Goal: Obtain resource: Obtain resource

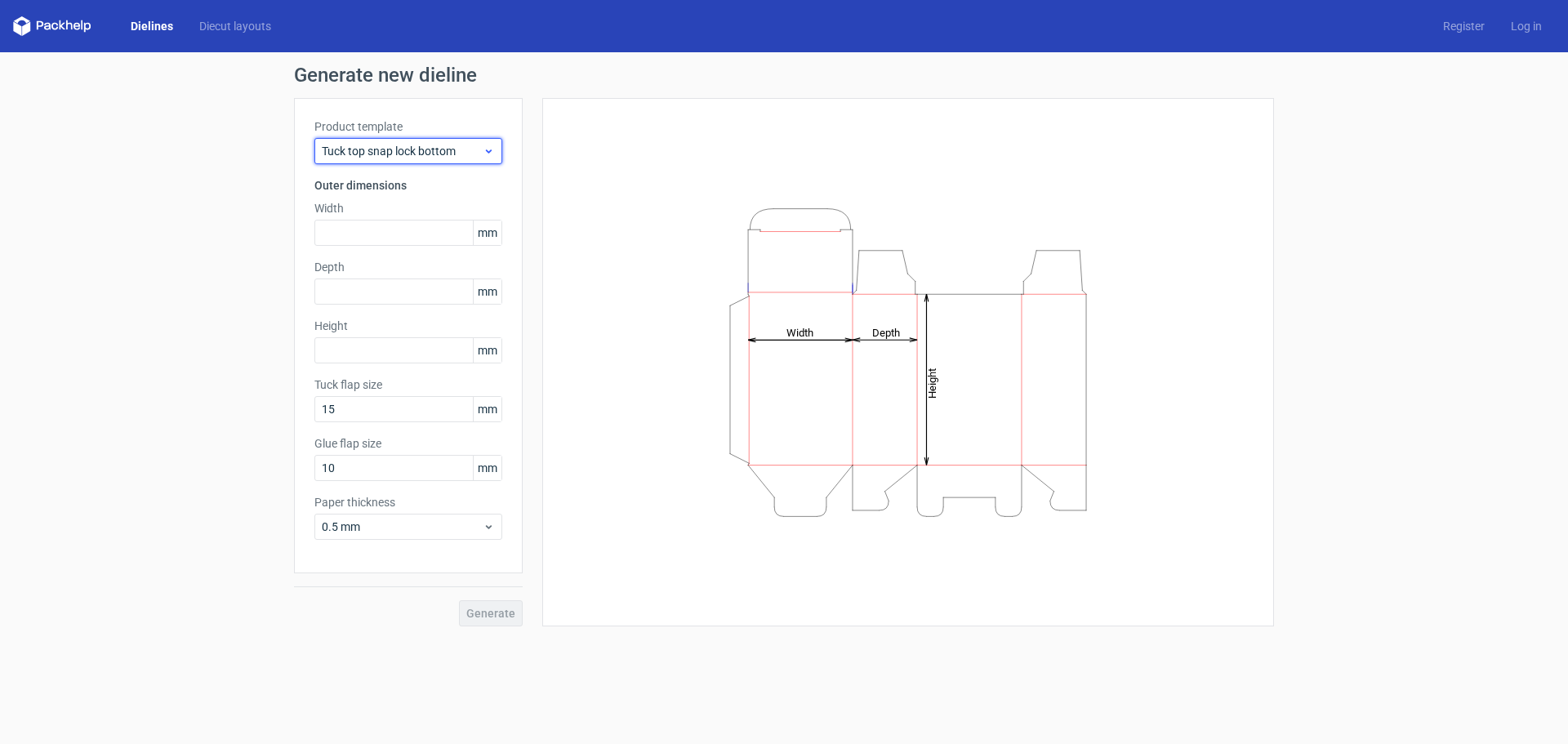
click at [450, 150] on span "Tuck top snap lock bottom" at bounding box center [402, 151] width 161 height 16
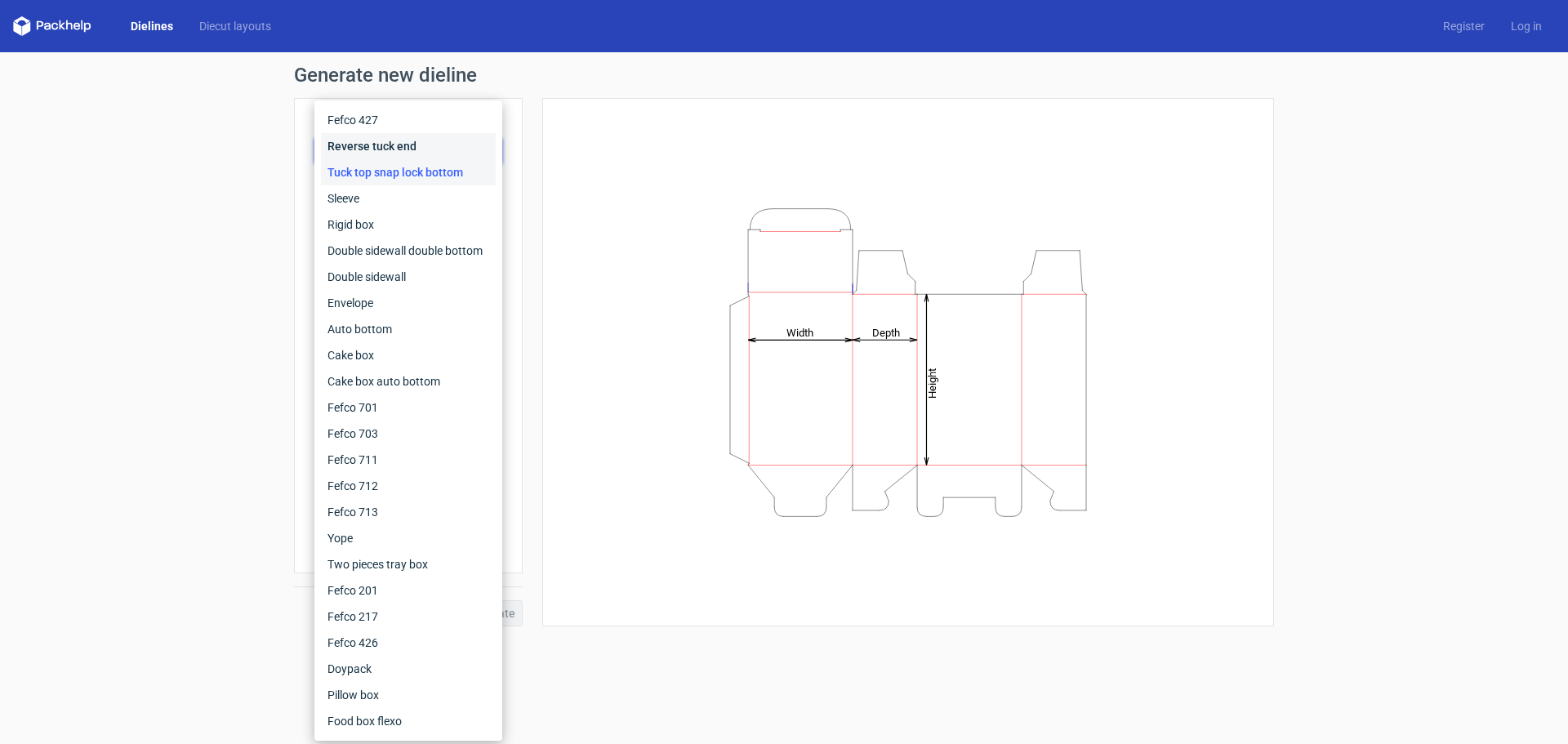
click at [450, 150] on div "Reverse tuck end" at bounding box center [407, 146] width 175 height 26
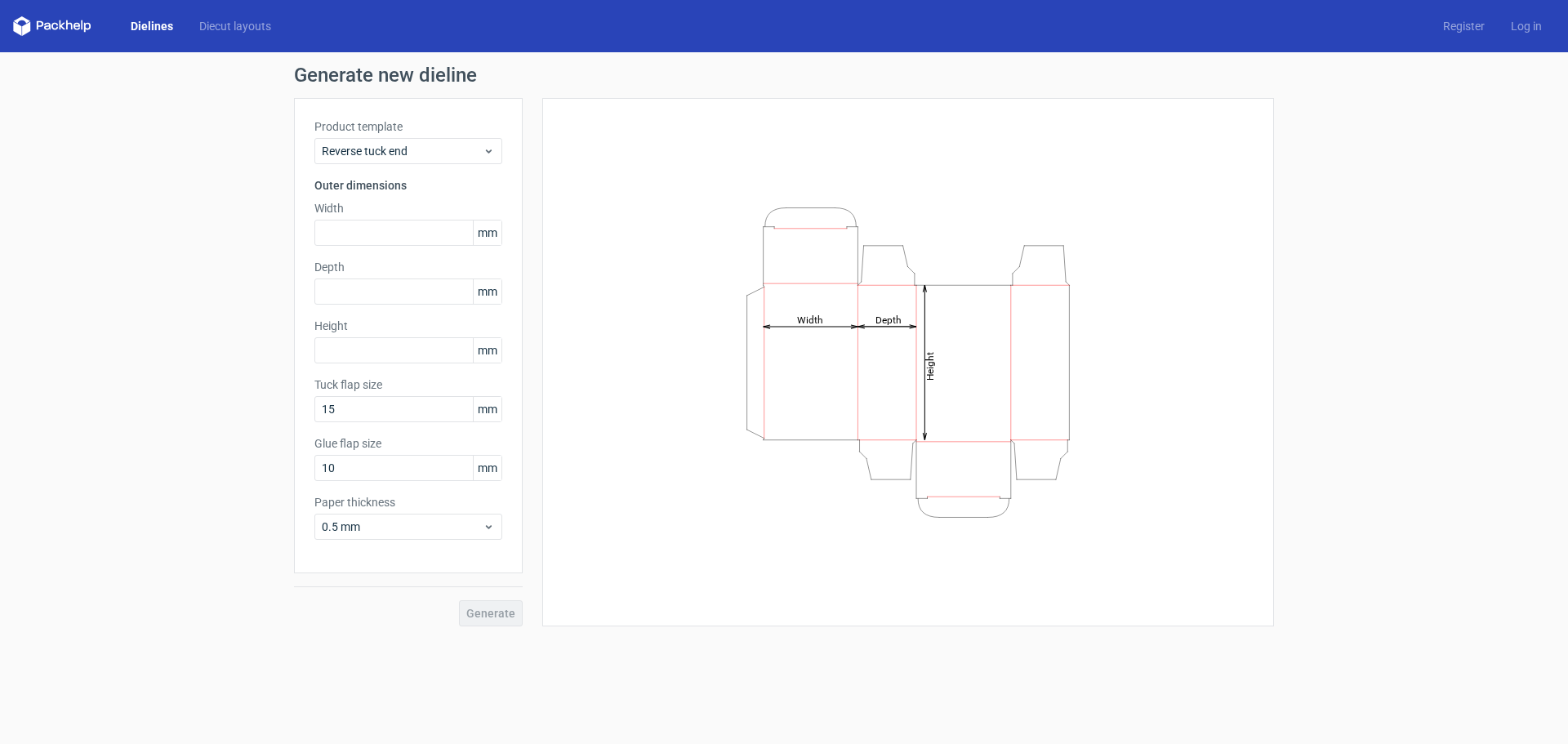
click at [85, 23] on icon at bounding box center [52, 26] width 79 height 20
click at [15, 30] on polygon at bounding box center [16, 27] width 8 height 14
click at [24, 29] on polygon at bounding box center [25, 27] width 8 height 14
click at [58, 25] on icon at bounding box center [54, 26] width 6 height 7
click at [171, 26] on link "Dielines" at bounding box center [152, 26] width 69 height 16
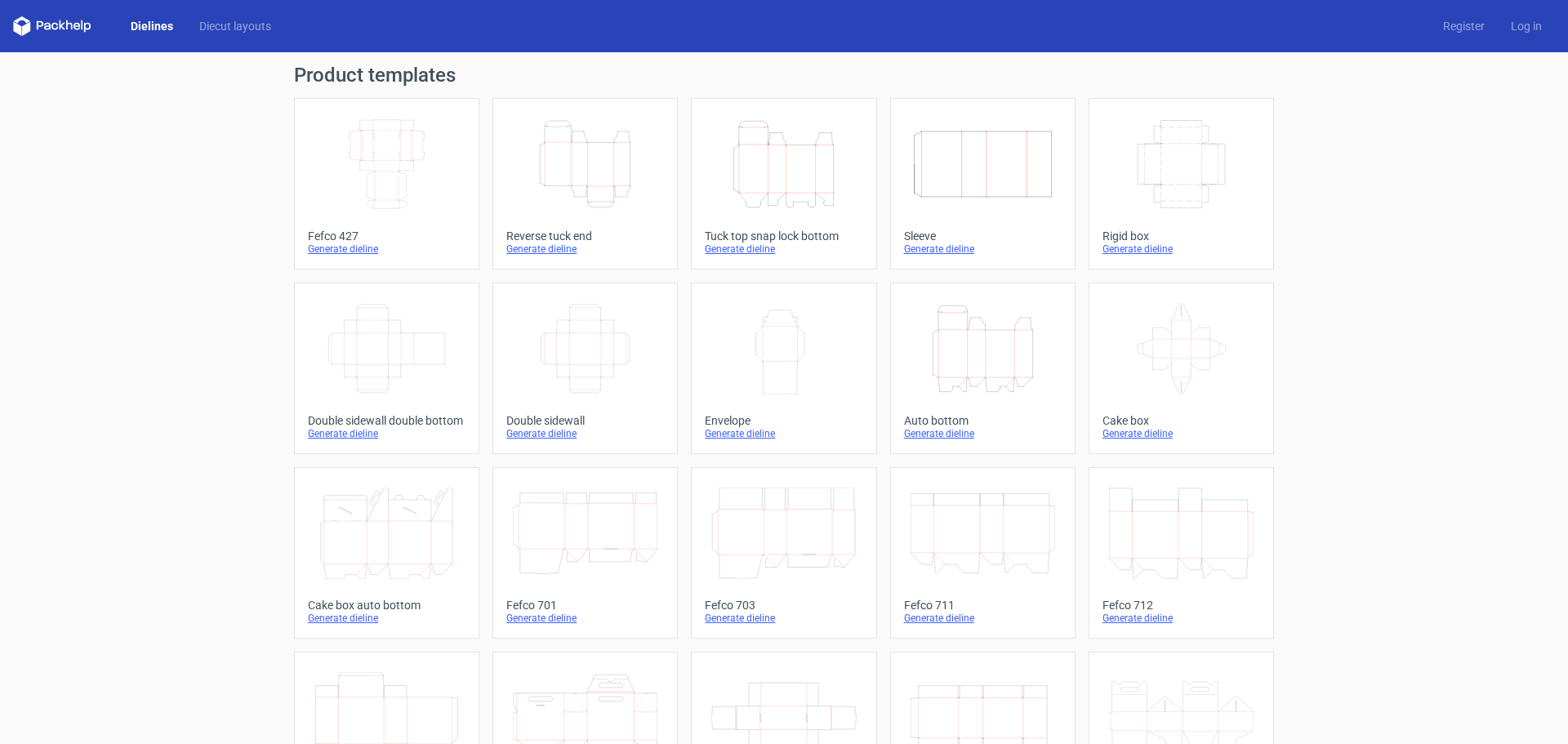
click at [326, 250] on div "Generate dieline" at bounding box center [387, 249] width 158 height 13
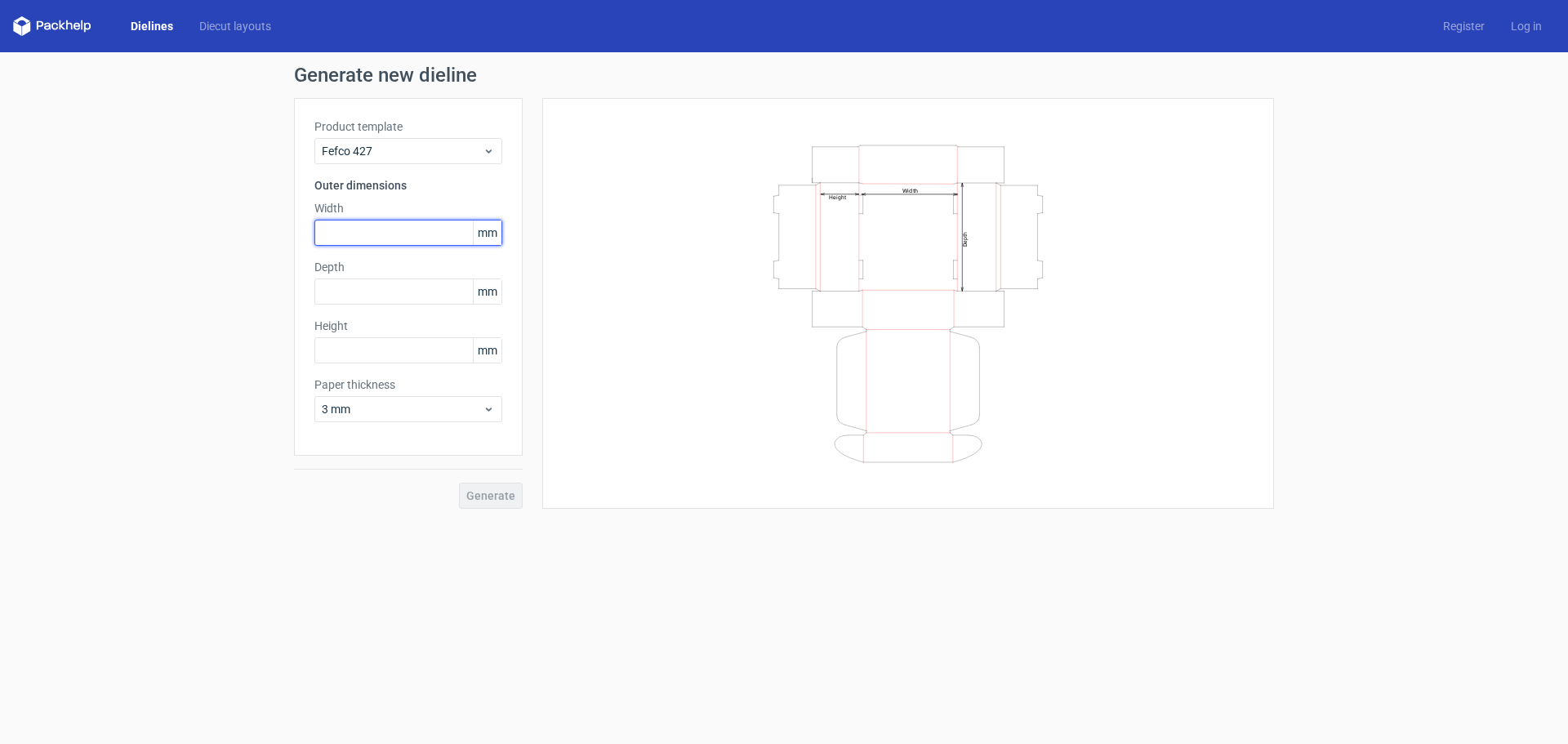
click at [369, 239] on input "text" at bounding box center [407, 233] width 187 height 26
type input "90"
click at [389, 190] on h3 "Outer dimensions" at bounding box center [407, 186] width 187 height 16
click at [396, 181] on h3 "Outer dimensions" at bounding box center [407, 186] width 187 height 16
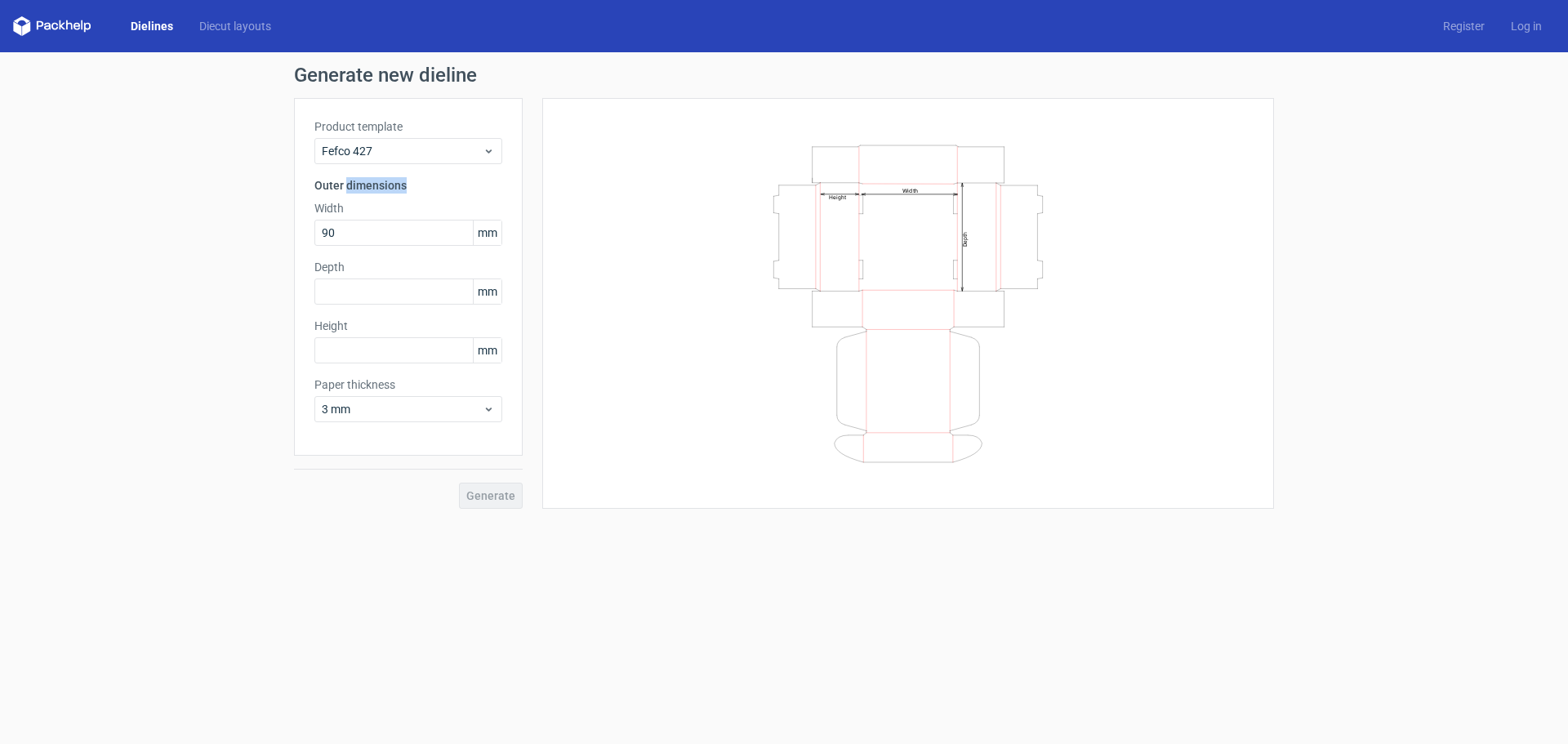
click at [396, 181] on h3 "Outer dimensions" at bounding box center [407, 186] width 187 height 16
click at [375, 243] on input "90" at bounding box center [407, 233] width 187 height 26
drag, startPoint x: 374, startPoint y: 242, endPoint x: 221, endPoint y: 251, distance: 153.3
click at [221, 251] on div "Generate new dieline Product template Fefco 427 Outer dimensions Width 90 mm De…" at bounding box center [784, 287] width 1568 height 470
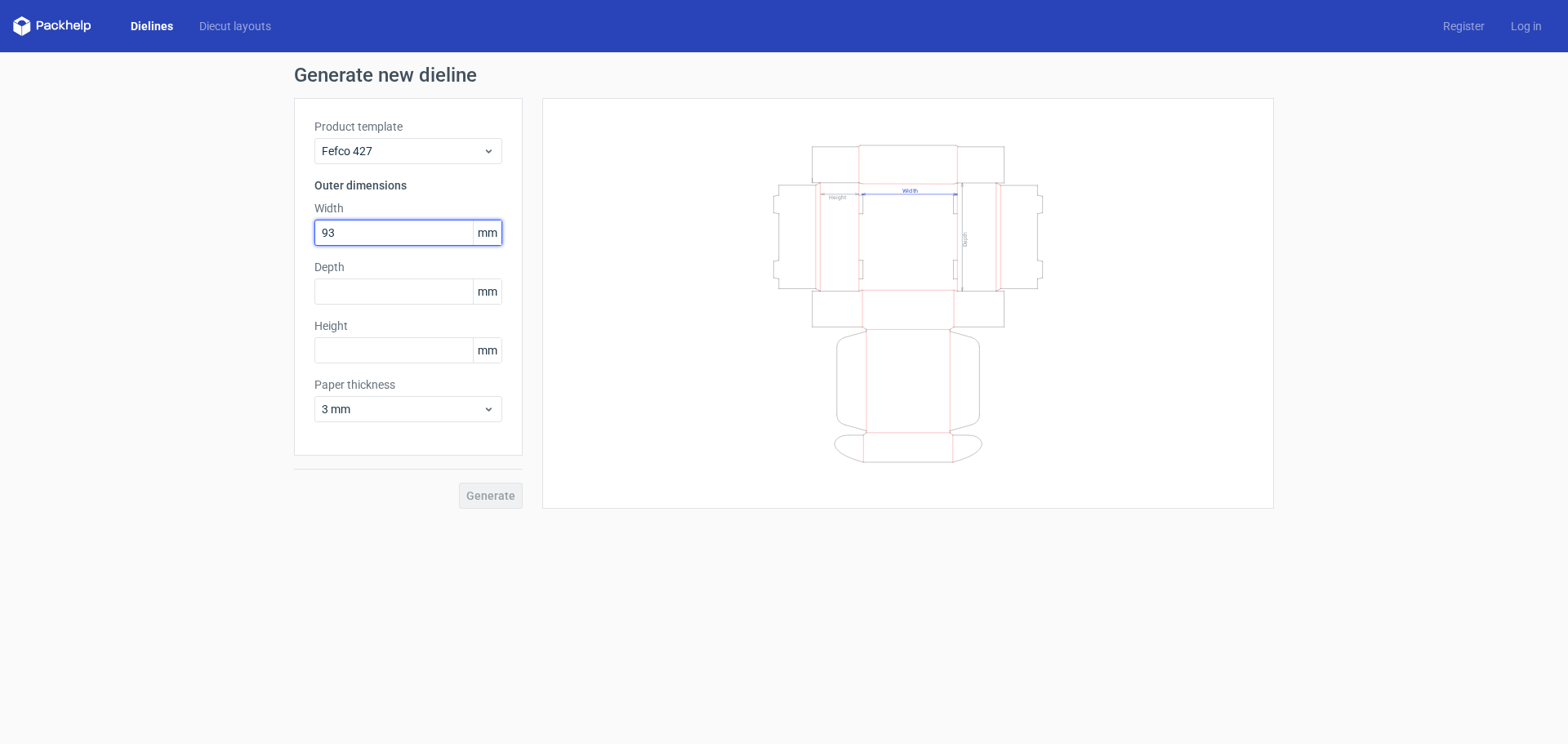
type input "93"
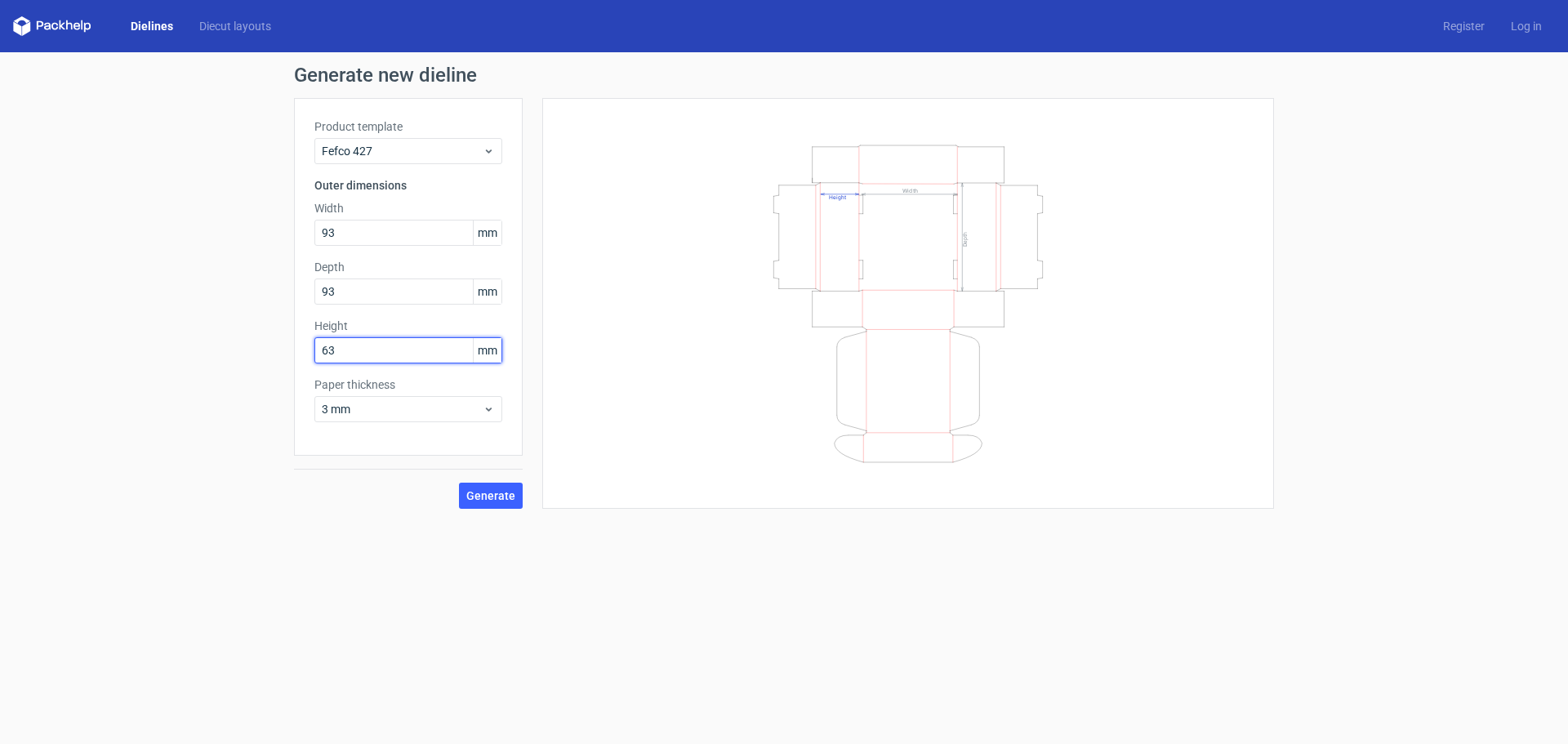
type input "63"
click at [363, 294] on input "93" at bounding box center [407, 291] width 187 height 26
drag, startPoint x: 366, startPoint y: 293, endPoint x: 234, endPoint y: 283, distance: 132.4
click at [234, 283] on div "Generate new dieline Product template Fefco 427 Outer dimensions Width 93 mm De…" at bounding box center [784, 287] width 1568 height 470
type input "98"
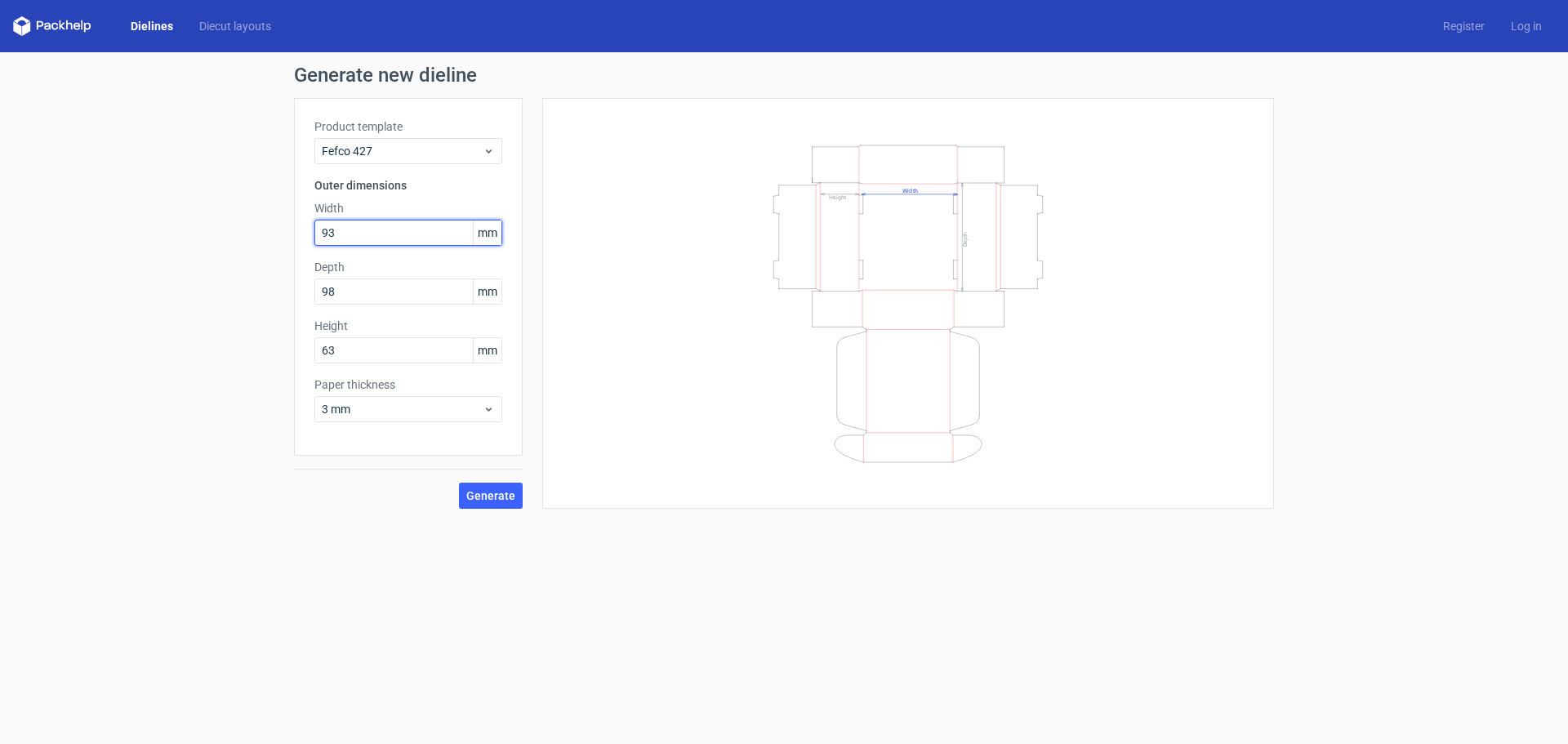
drag, startPoint x: 359, startPoint y: 234, endPoint x: 245, endPoint y: 237, distance: 114.0
click at [245, 237] on div "Generate new dieline Product template Fefco 427 Outer dimensions Width 93 mm De…" at bounding box center [784, 287] width 1568 height 470
type input "98"
type input "93"
click at [502, 496] on span "Generate" at bounding box center [491, 495] width 49 height 12
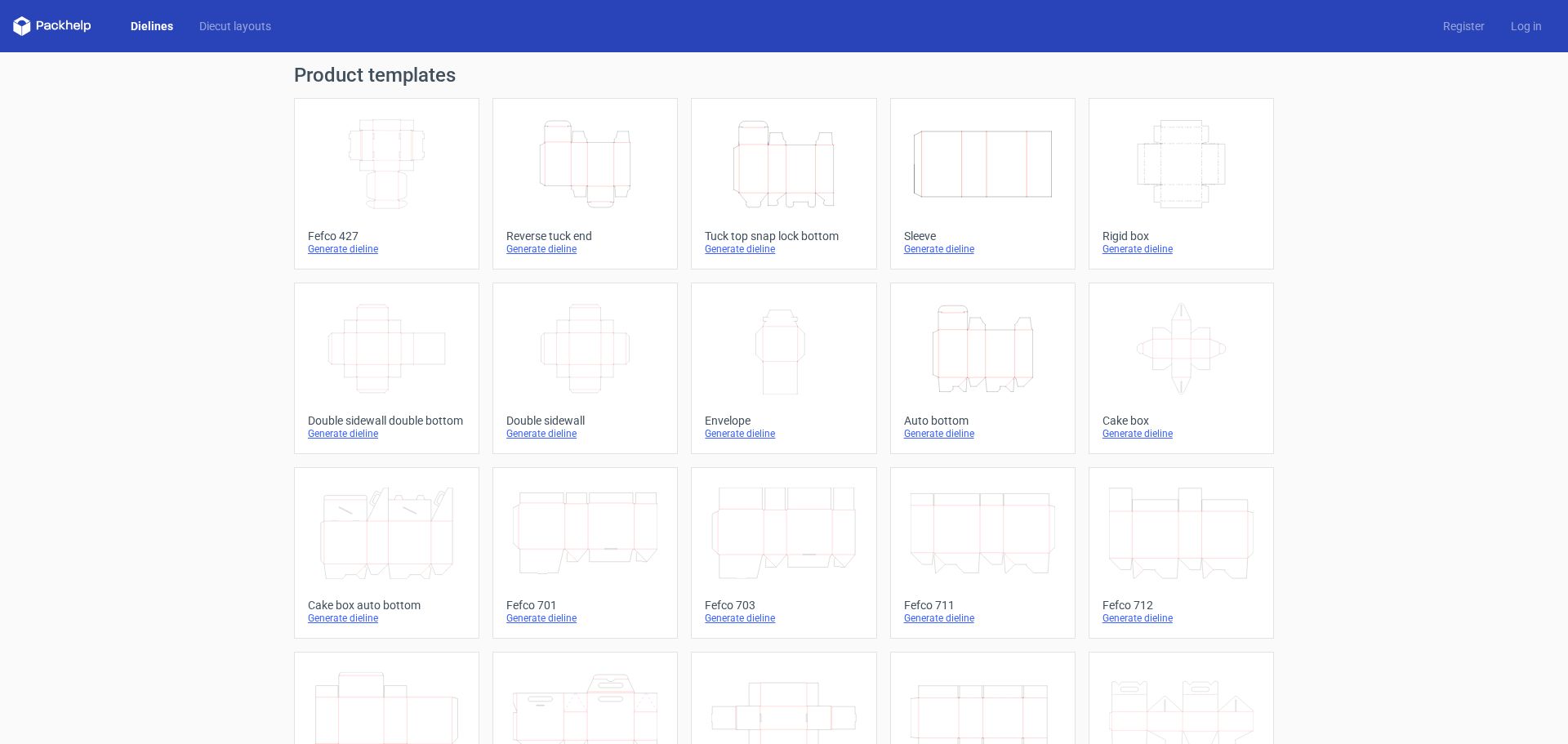
click at [341, 246] on div "Generate dieline" at bounding box center [387, 249] width 158 height 13
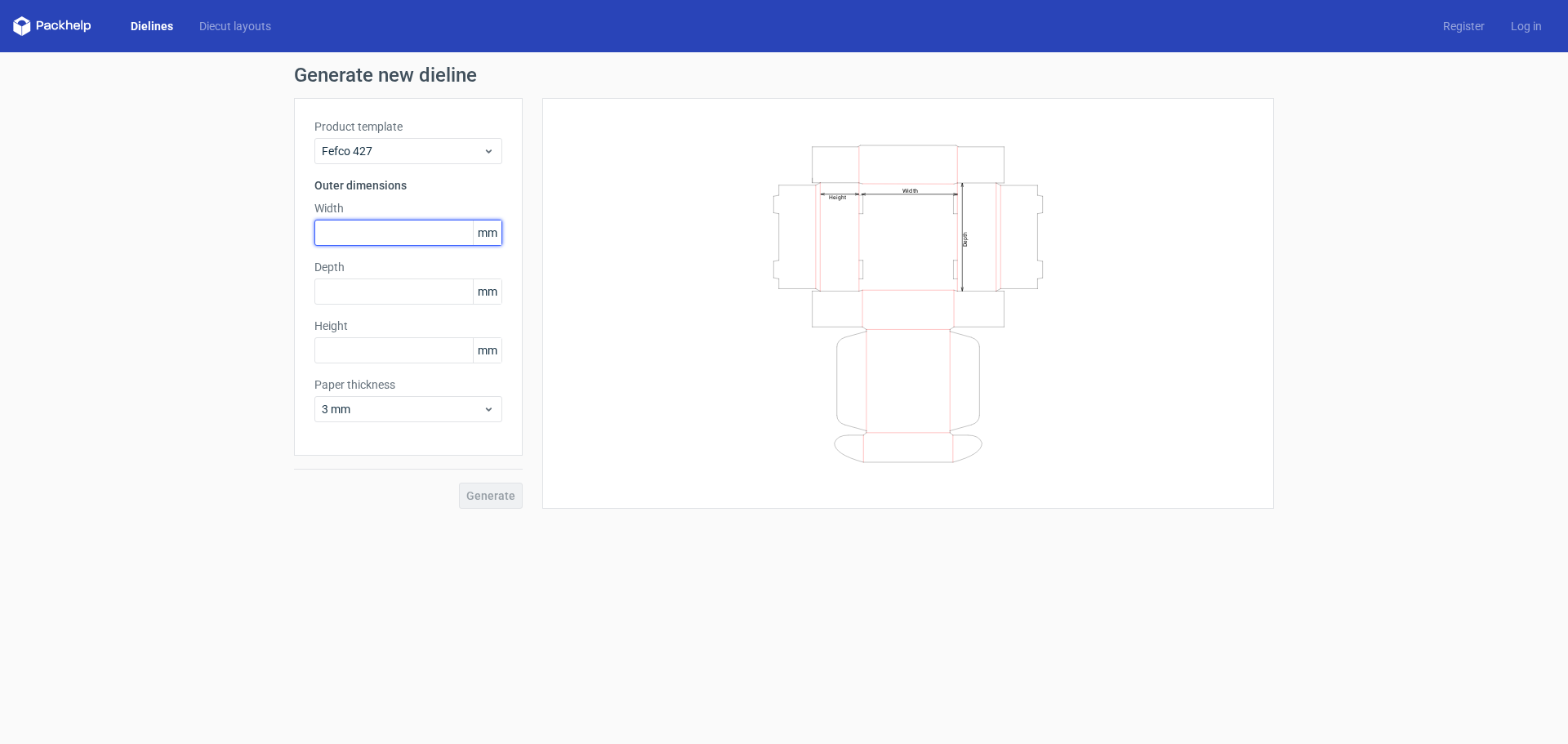
click at [424, 237] on input "text" at bounding box center [407, 233] width 187 height 26
type input "98"
type input "90"
type input "60"
drag, startPoint x: 351, startPoint y: 225, endPoint x: 245, endPoint y: 250, distance: 108.9
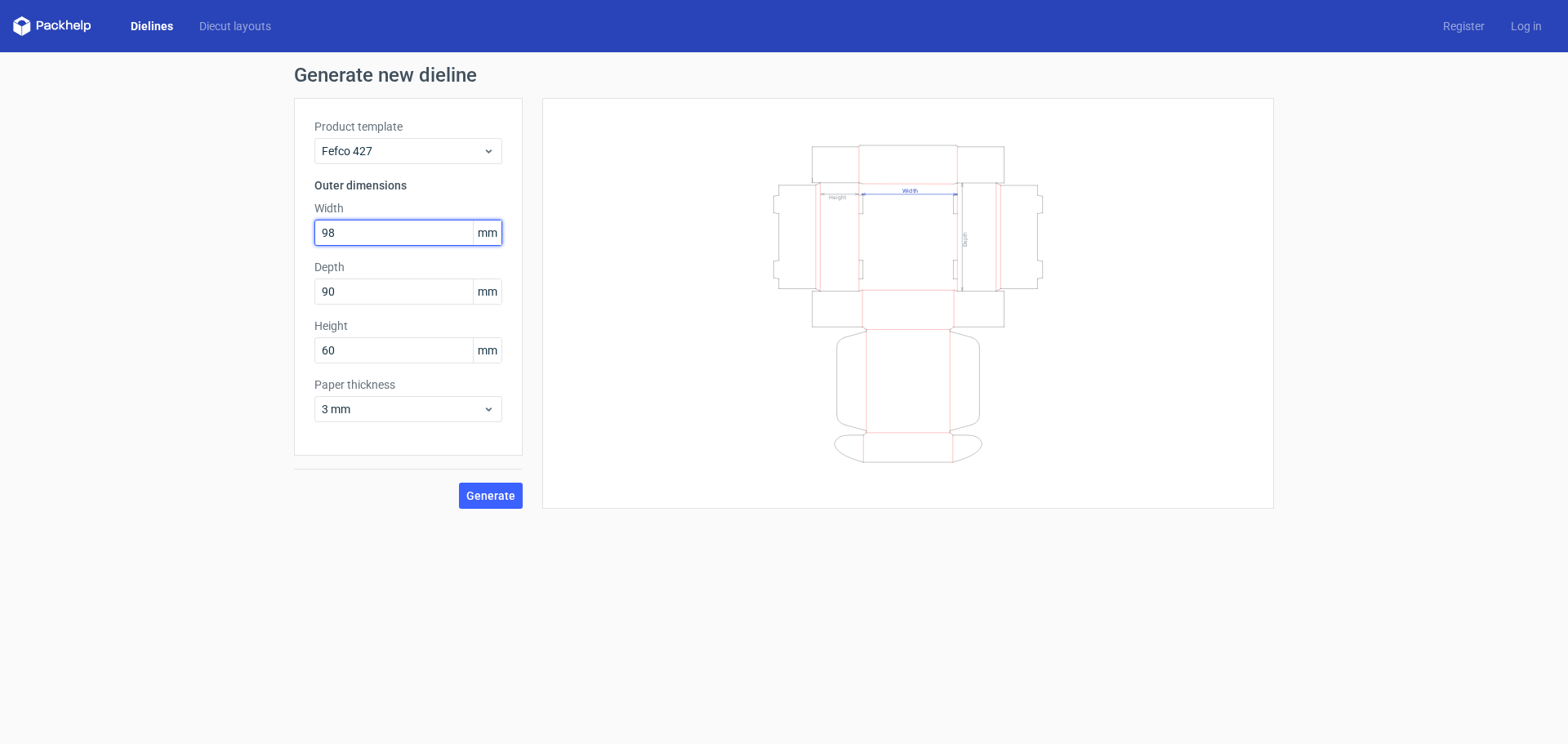
click at [245, 250] on div "Generate new dieline Product template Fefco 427 Outer dimensions Width 98 mm De…" at bounding box center [784, 287] width 1568 height 470
type input "93"
click at [499, 495] on span "Generate" at bounding box center [491, 495] width 49 height 12
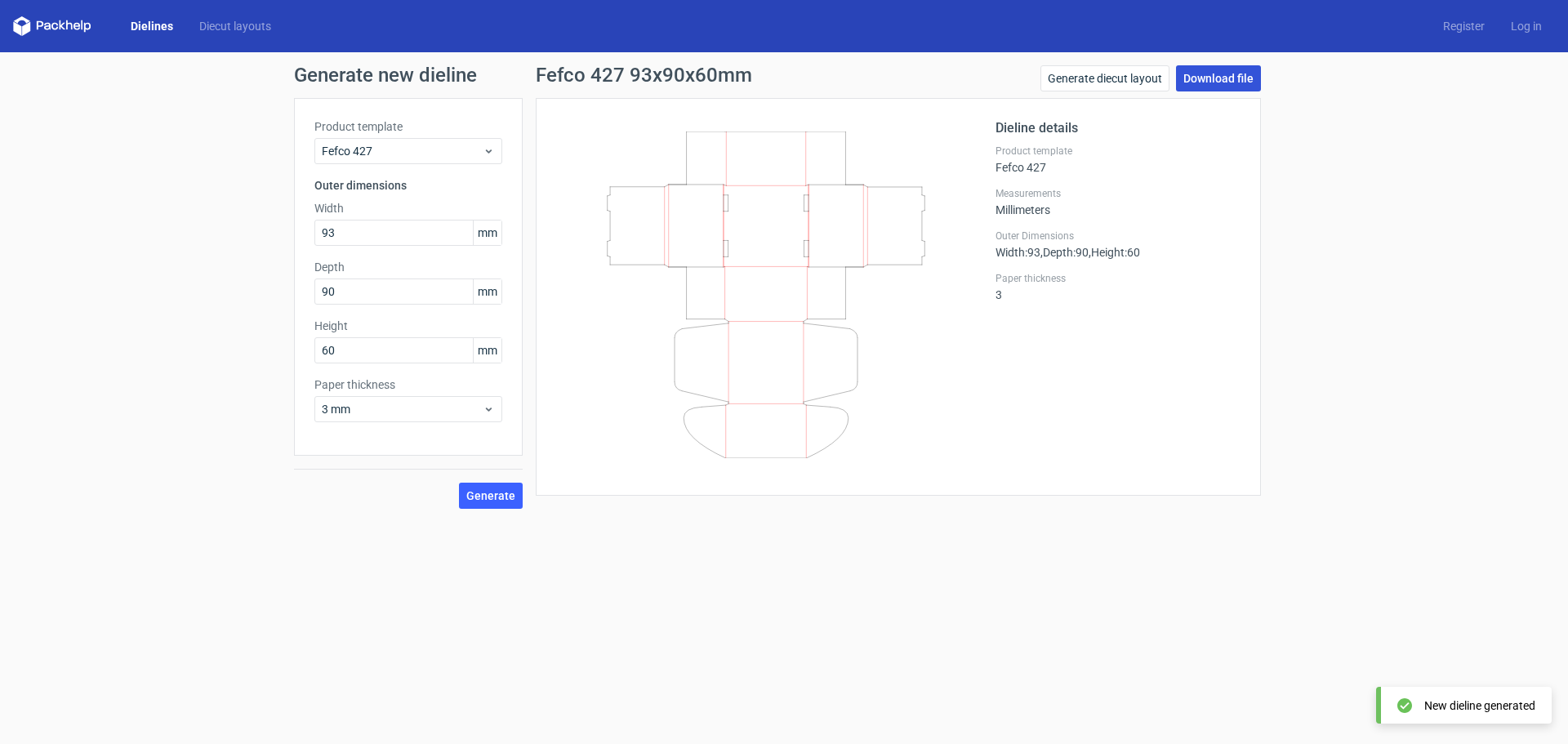
click at [1256, 79] on link "Download file" at bounding box center [1219, 78] width 85 height 26
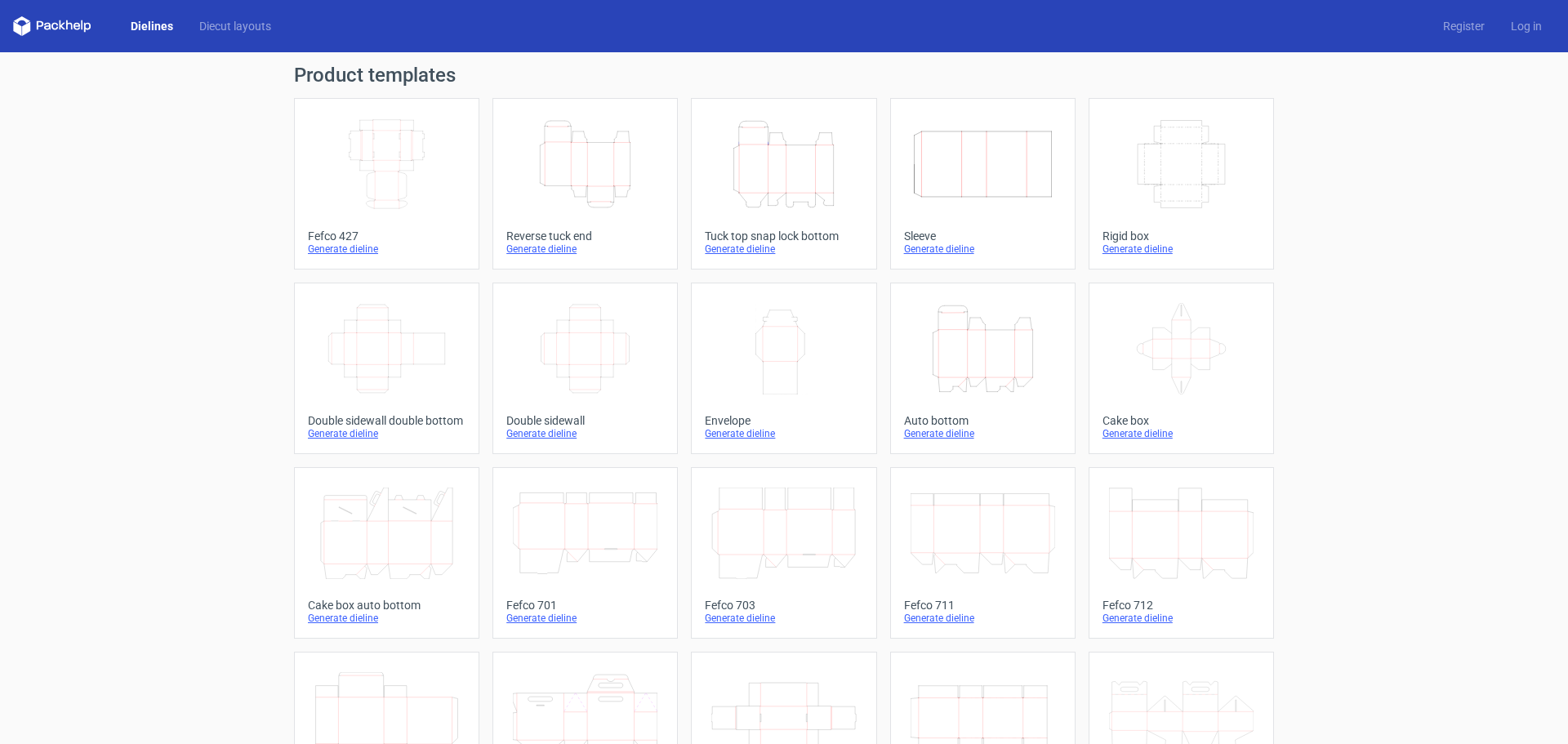
click at [412, 154] on icon "Width Depth Height" at bounding box center [387, 164] width 145 height 91
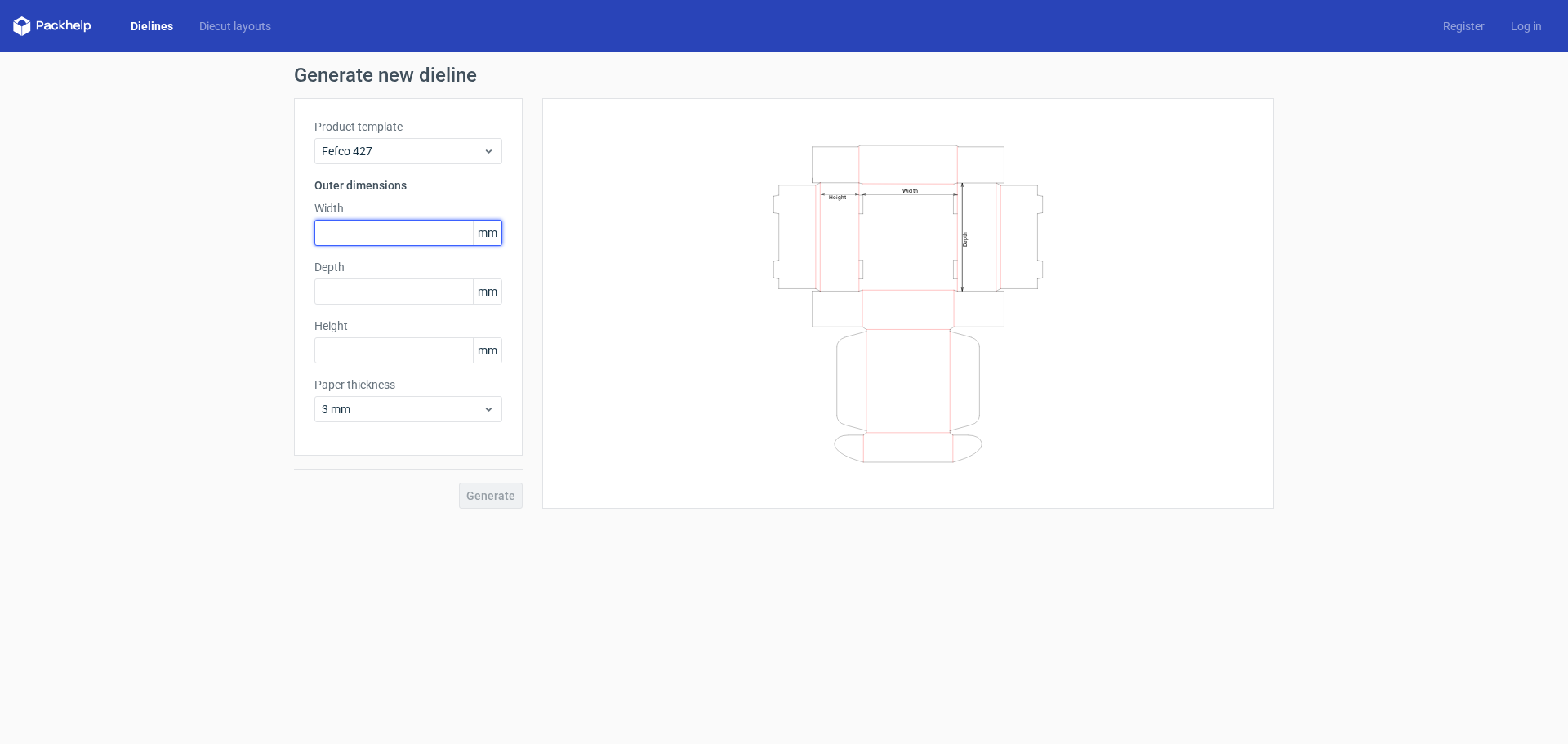
click at [408, 227] on input "text" at bounding box center [407, 233] width 187 height 26
type input "98"
type input "93"
type input "63"
click at [474, 511] on div "Generate new dieline Product template Fefco 427 Outer dimensions Width 98 mm De…" at bounding box center [784, 287] width 1568 height 470
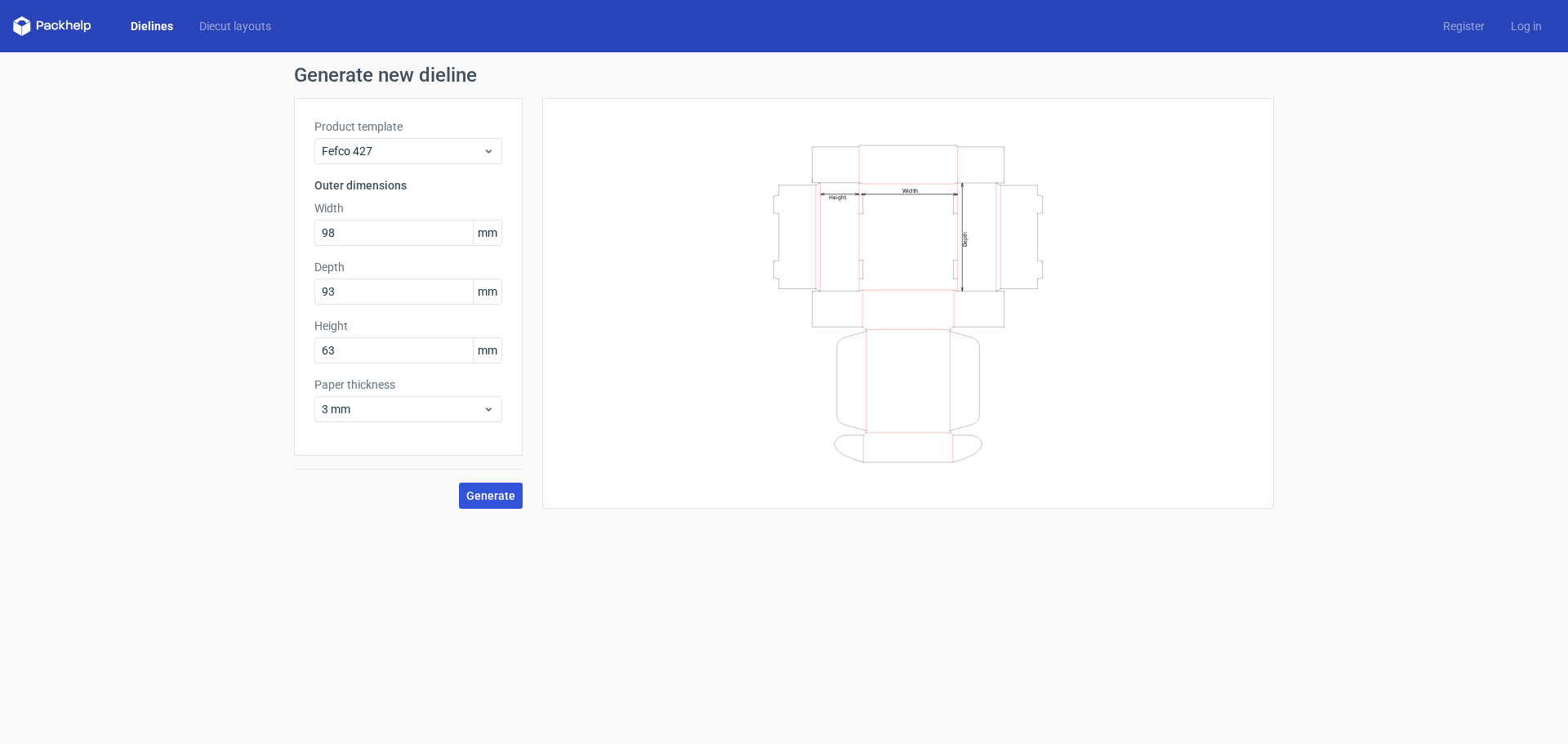
click at [505, 491] on span "Generate" at bounding box center [491, 495] width 49 height 12
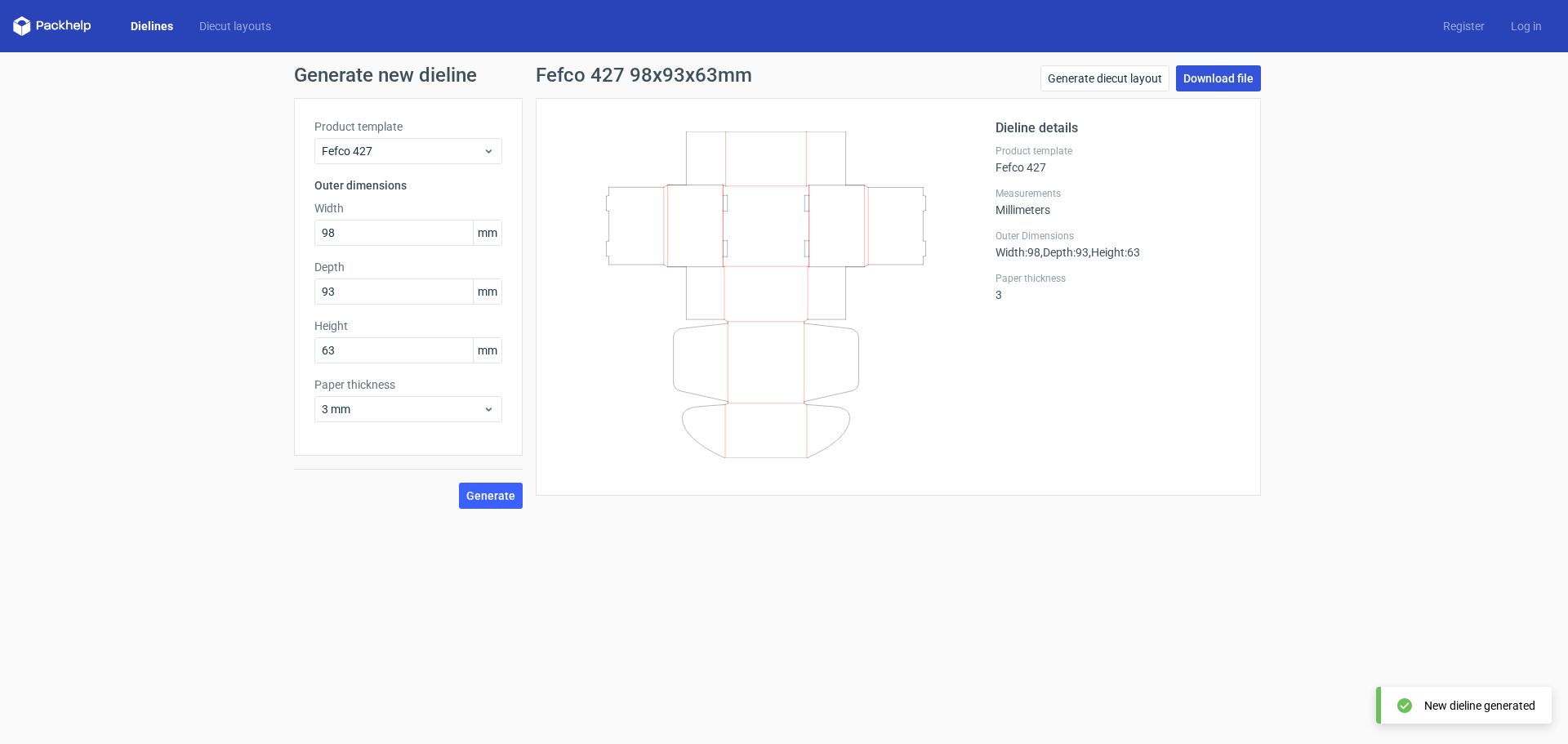
click at [1242, 79] on link "Download file" at bounding box center [1219, 78] width 85 height 26
click at [381, 235] on input "98" at bounding box center [407, 233] width 187 height 26
drag, startPoint x: 371, startPoint y: 239, endPoint x: 287, endPoint y: 245, distance: 84.2
click at [287, 245] on div "Generate new dieline Product template Fefco 427 Outer dimensions Width 98 mm De…" at bounding box center [784, 287] width 1568 height 470
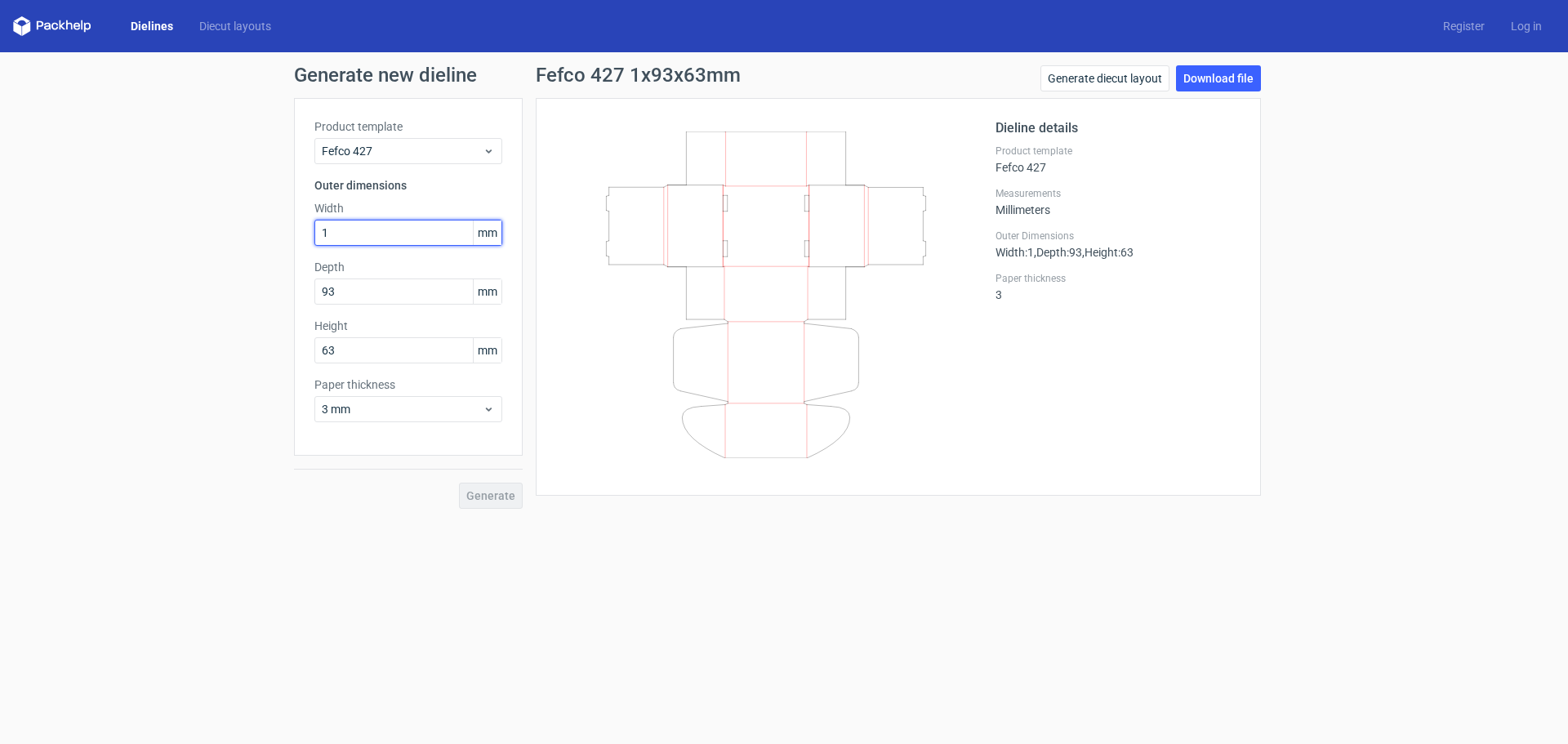
type input "1"
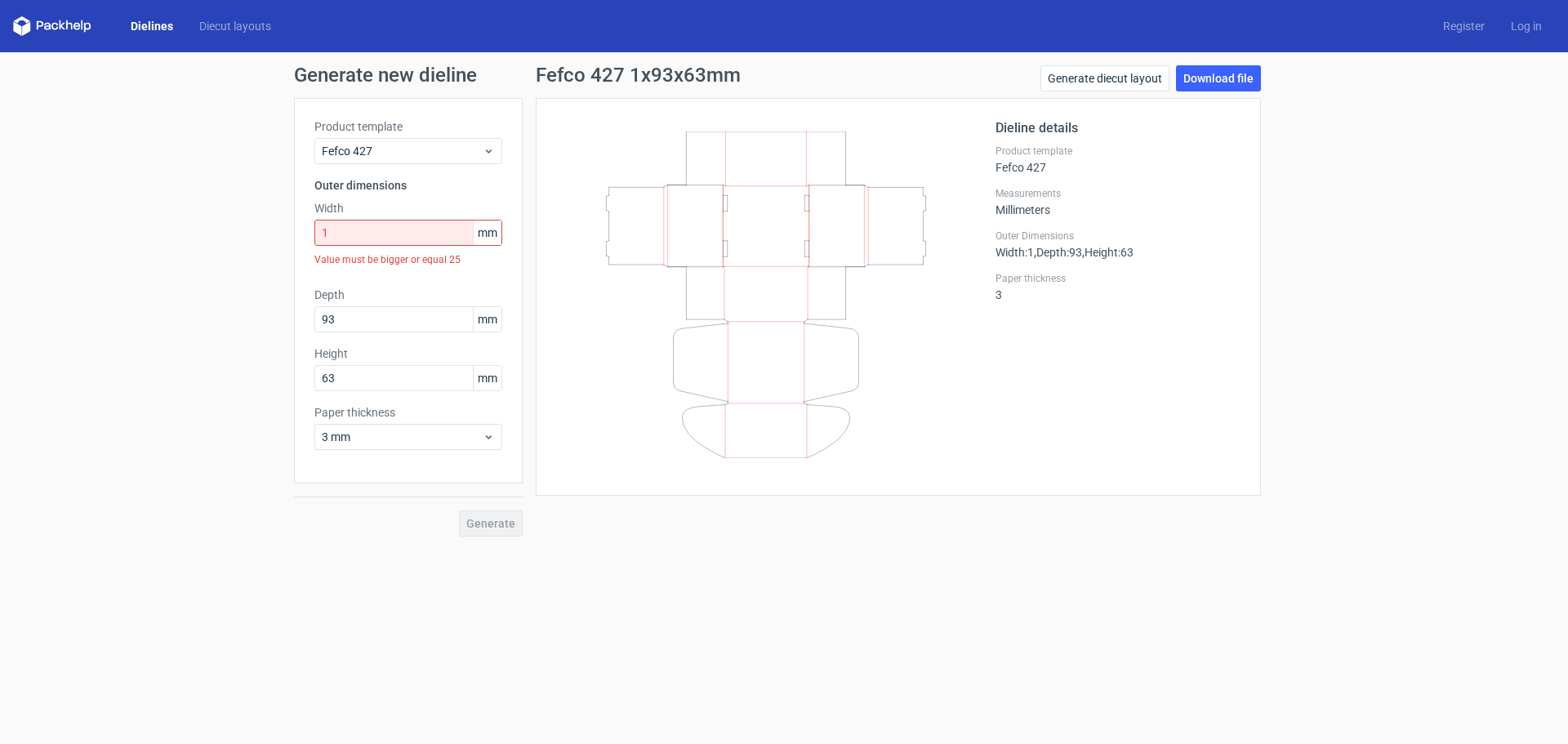
click at [155, 28] on link "Dielines" at bounding box center [152, 26] width 69 height 16
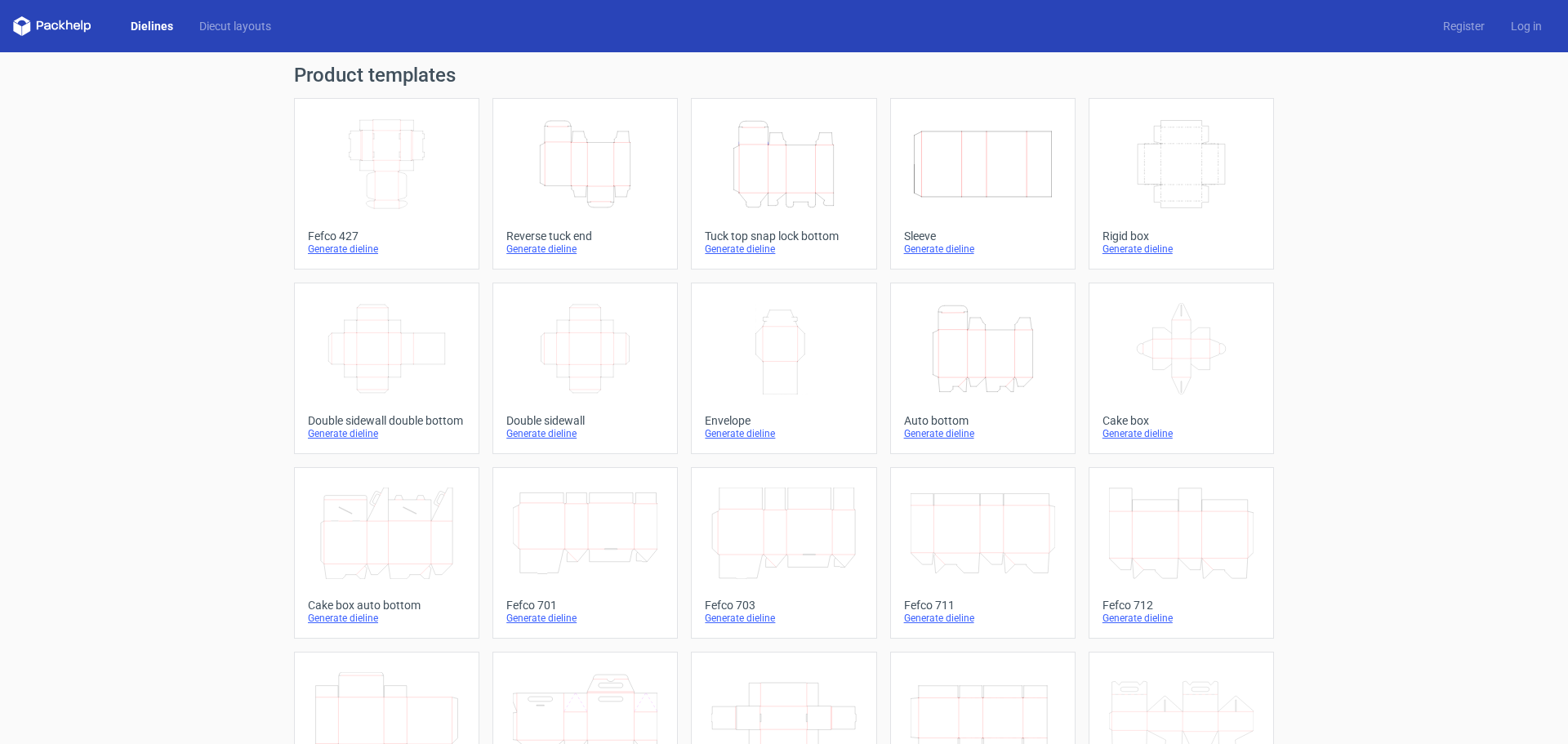
click at [390, 186] on icon "Width Depth Height" at bounding box center [387, 164] width 145 height 91
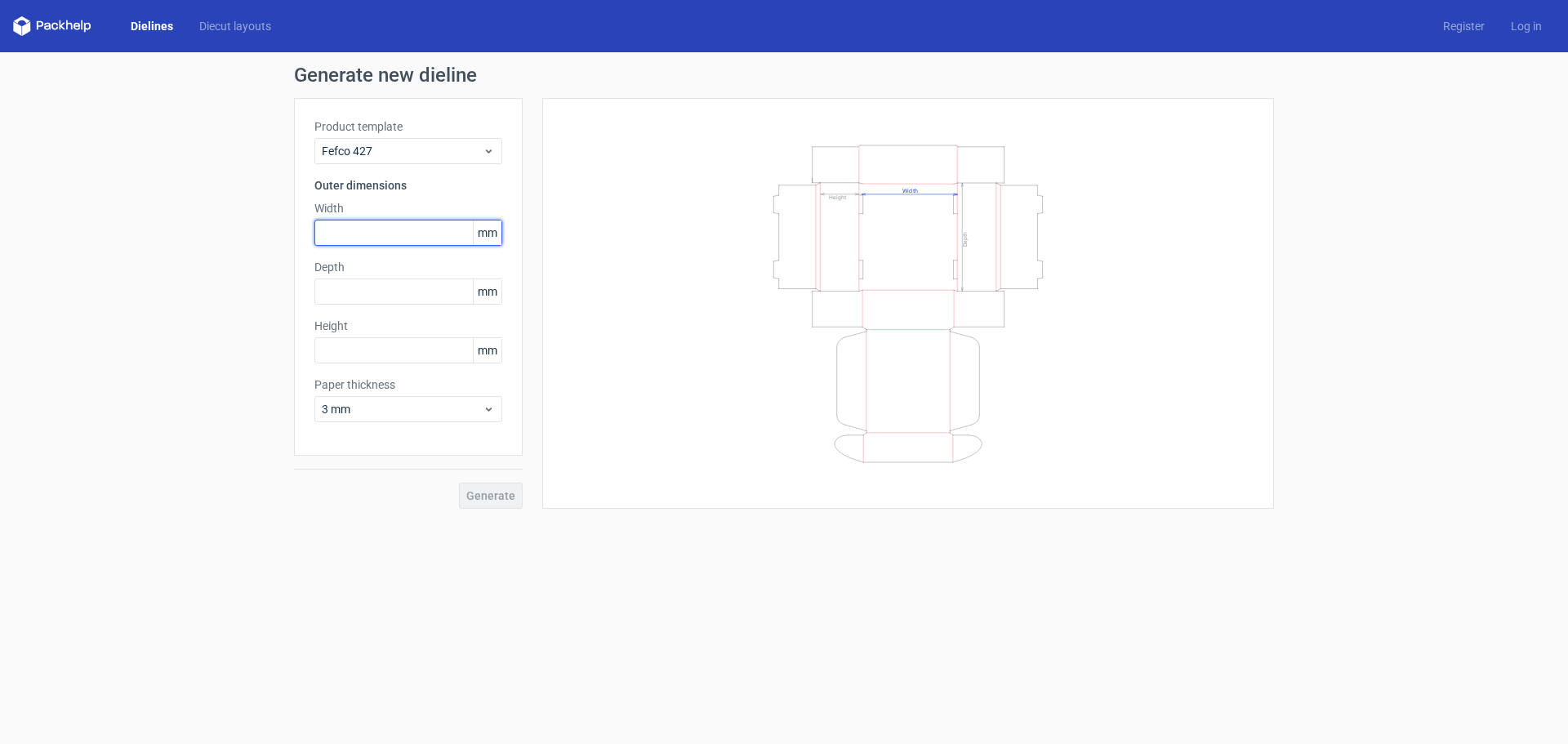
click at [375, 236] on input "text" at bounding box center [407, 233] width 187 height 26
type input "110"
type input "105"
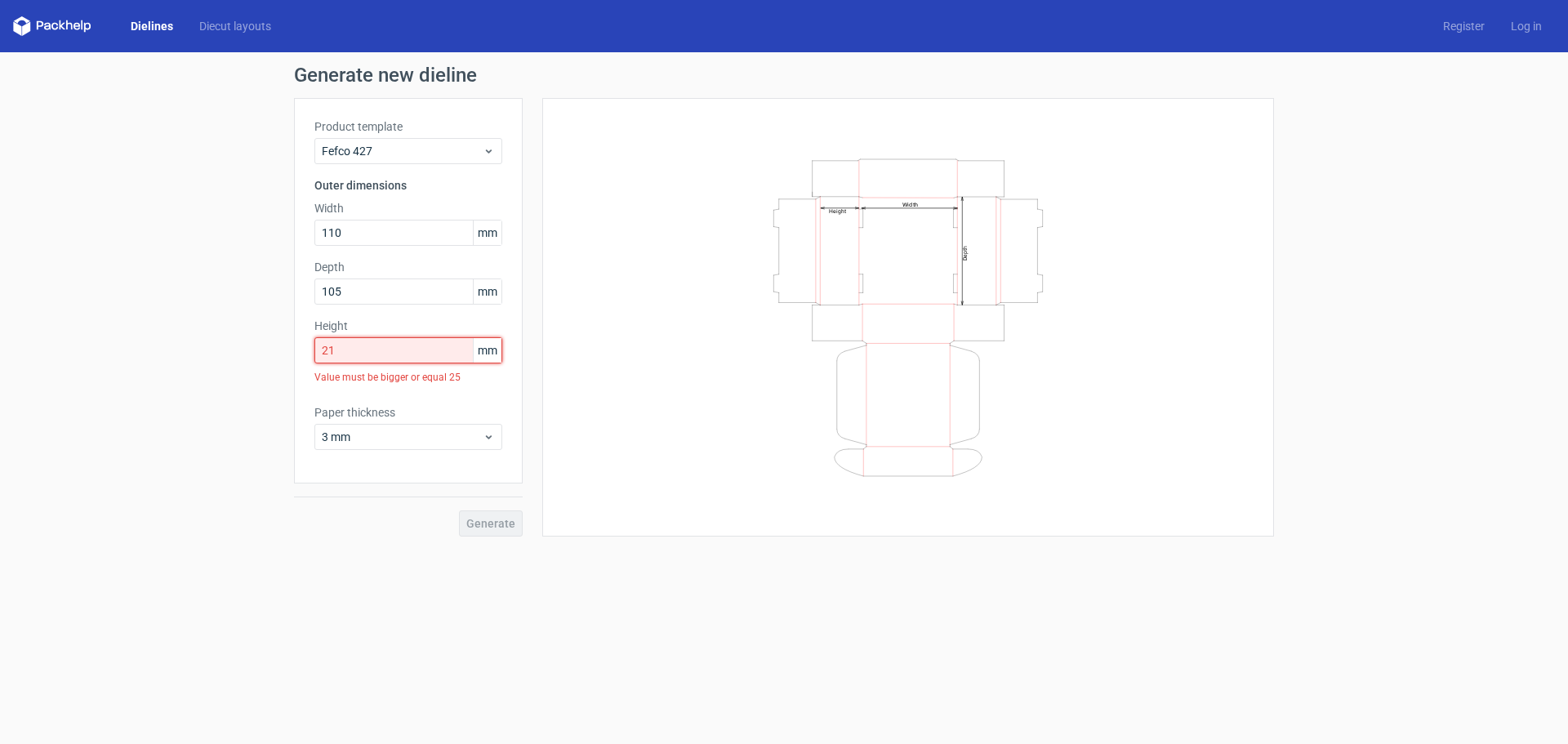
click at [355, 353] on input "21" at bounding box center [407, 349] width 187 height 26
drag, startPoint x: 355, startPoint y: 353, endPoint x: 263, endPoint y: 346, distance: 92.3
click at [268, 346] on div "Generate new dieline Product template Fefco 427 Outer dimensions Width 110 mm D…" at bounding box center [784, 300] width 1568 height 497
drag, startPoint x: 341, startPoint y: 353, endPoint x: 263, endPoint y: 370, distance: 79.8
click at [263, 370] on div "Generate new dieline Product template Fefco 427 Outer dimensions Width 110 mm D…" at bounding box center [784, 300] width 1568 height 497
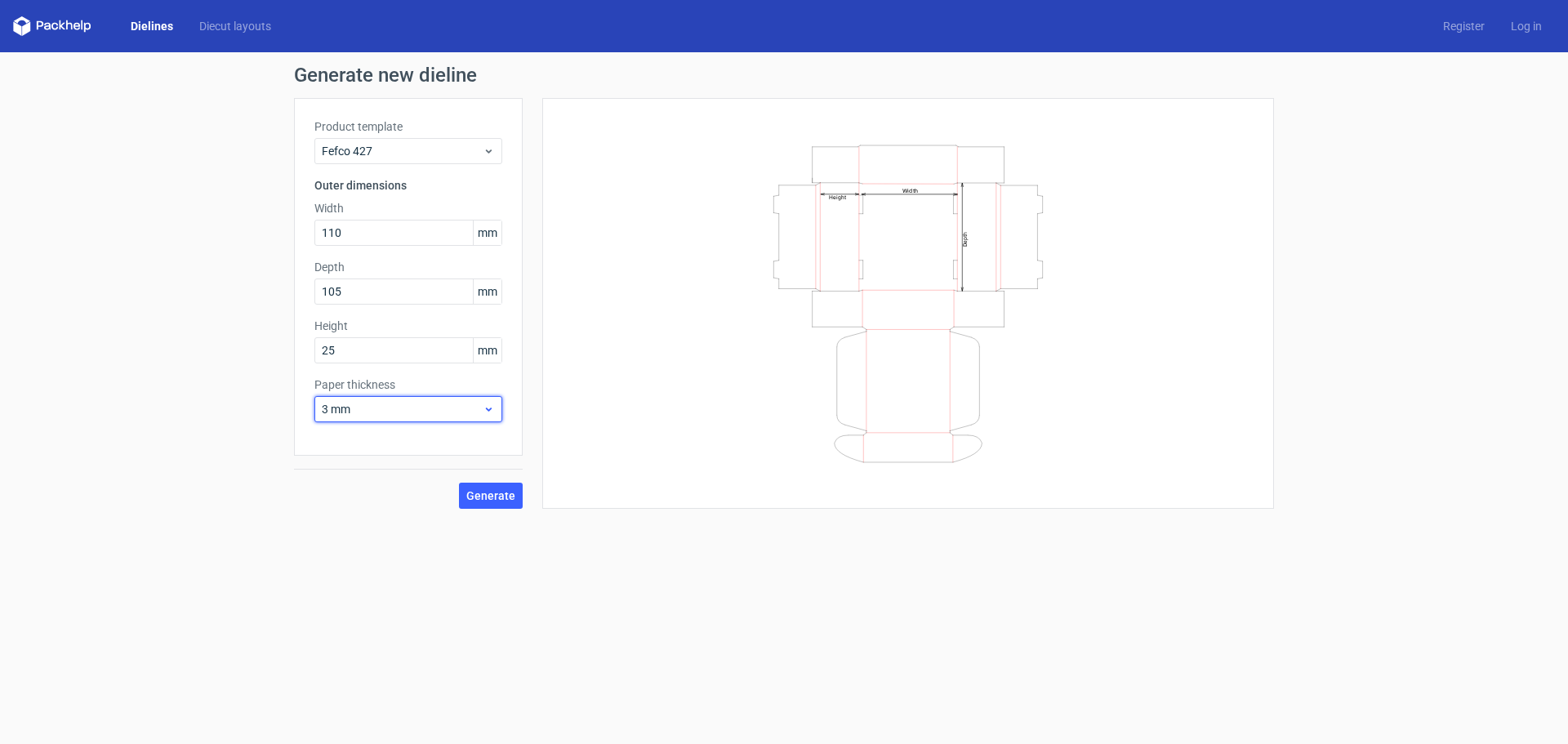
click at [462, 417] on div "3 mm" at bounding box center [407, 408] width 187 height 26
click at [366, 501] on div "1 mm" at bounding box center [407, 497] width 175 height 26
click at [508, 507] on button "Generate" at bounding box center [491, 495] width 63 height 26
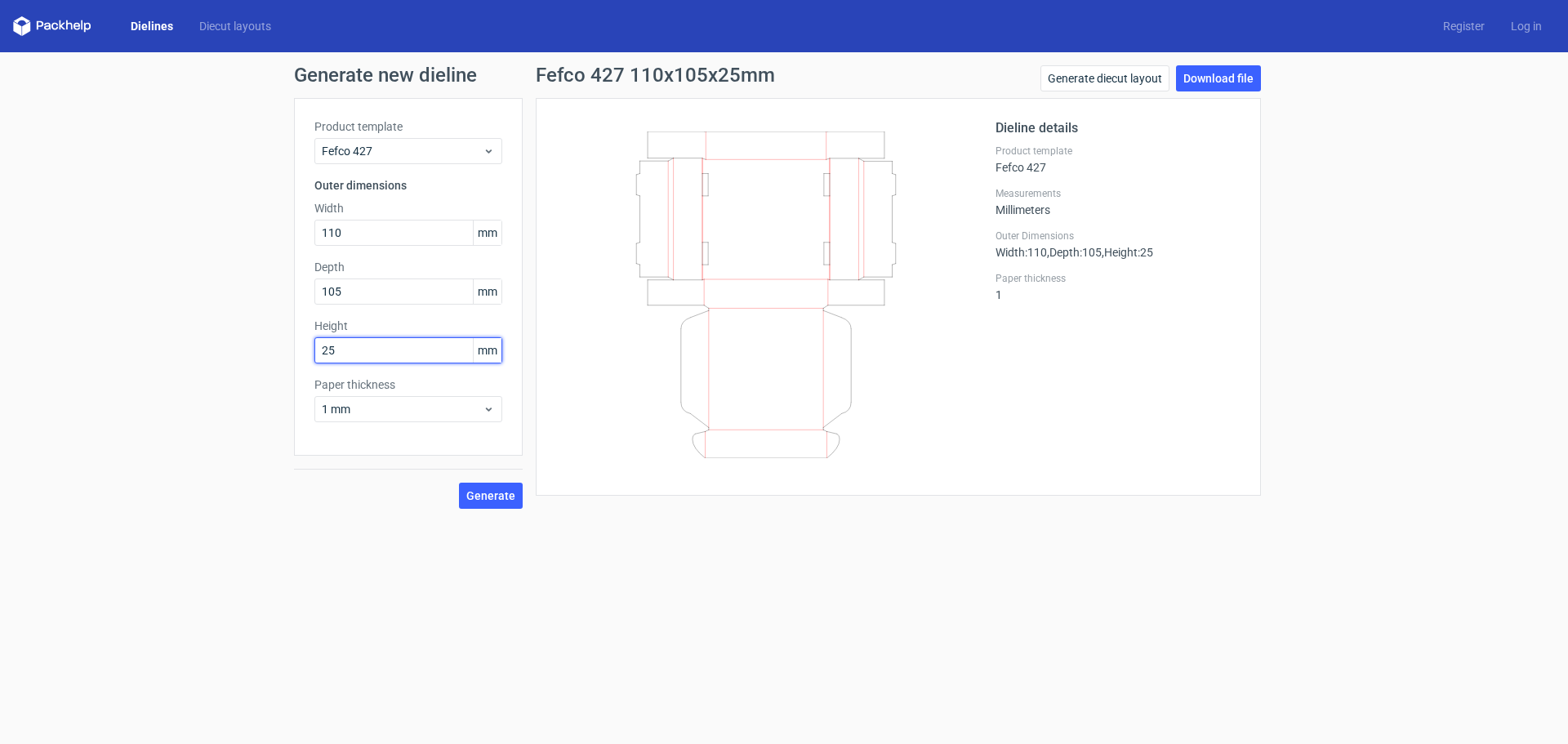
drag, startPoint x: 350, startPoint y: 351, endPoint x: 255, endPoint y: 354, distance: 95.0
click at [255, 354] on div "Generate new dieline Product template Fefco 427 Outer dimensions Width 110 mm D…" at bounding box center [784, 287] width 1568 height 470
type input "21"
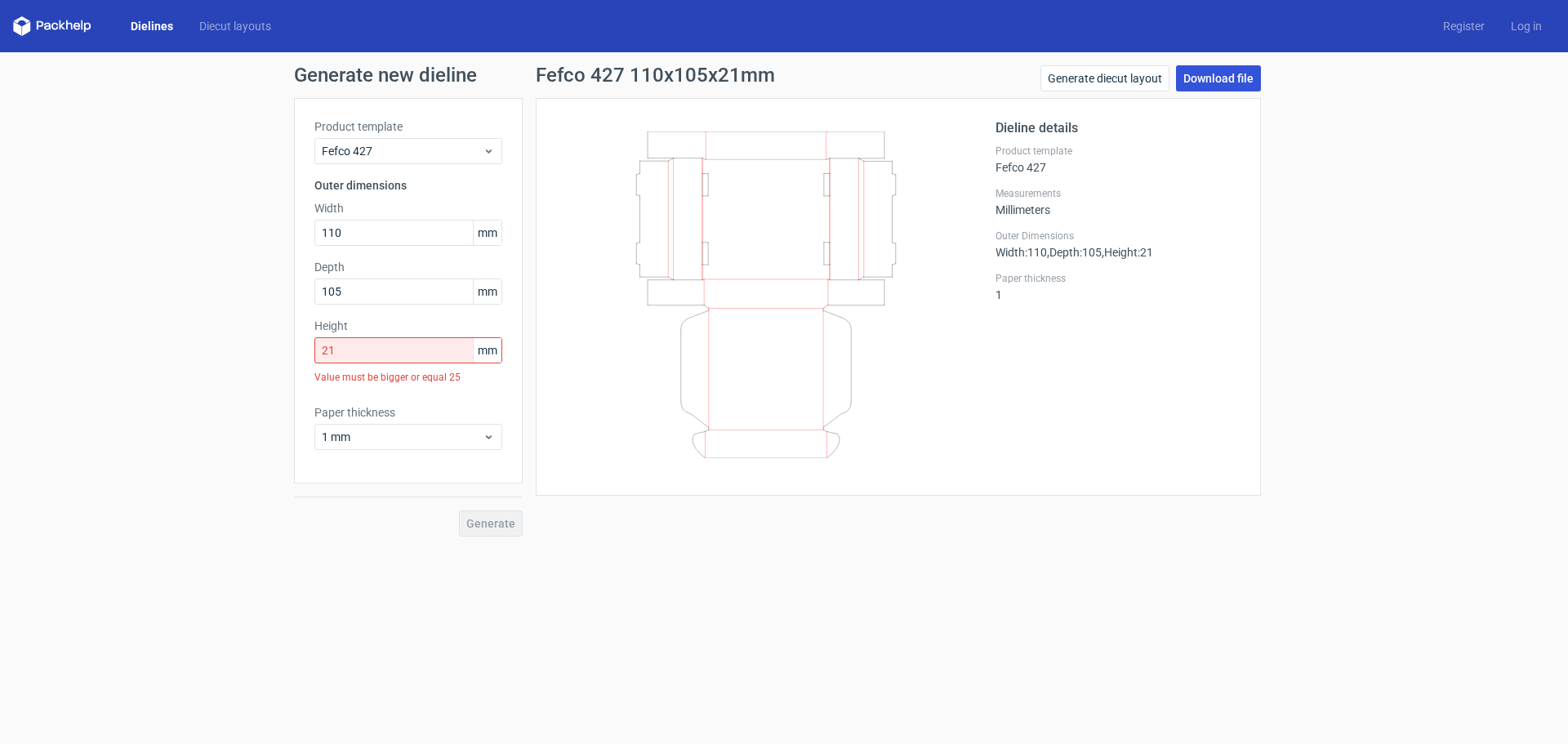
click at [1213, 79] on link "Download file" at bounding box center [1219, 78] width 85 height 26
click at [1536, 25] on link "Log in" at bounding box center [1525, 26] width 57 height 16
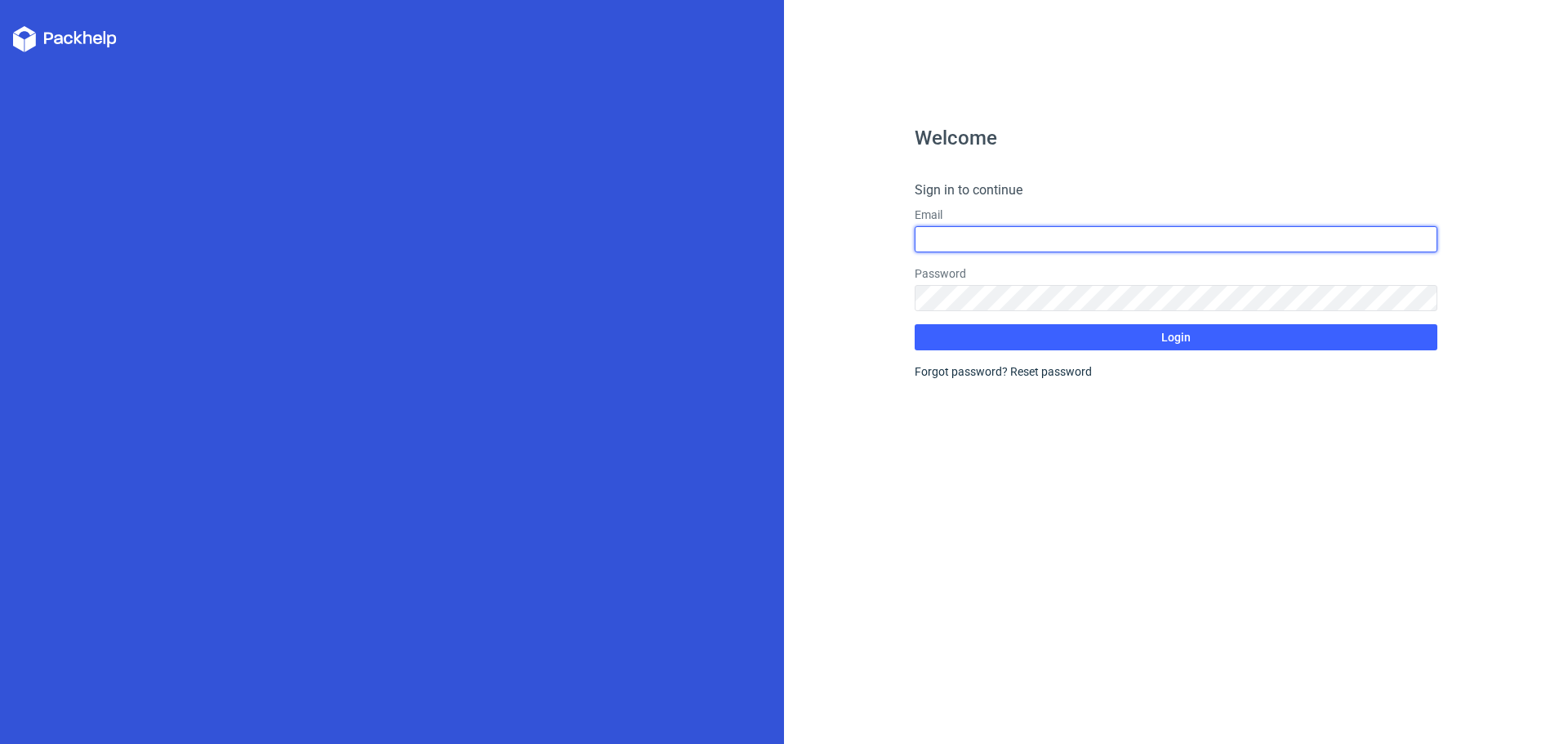
click at [990, 237] on input "text" at bounding box center [1175, 239] width 522 height 26
click at [880, 273] on div "Welcome Sign in to continue Email Password Login Forgot password? Reset password" at bounding box center [1176, 372] width 784 height 744
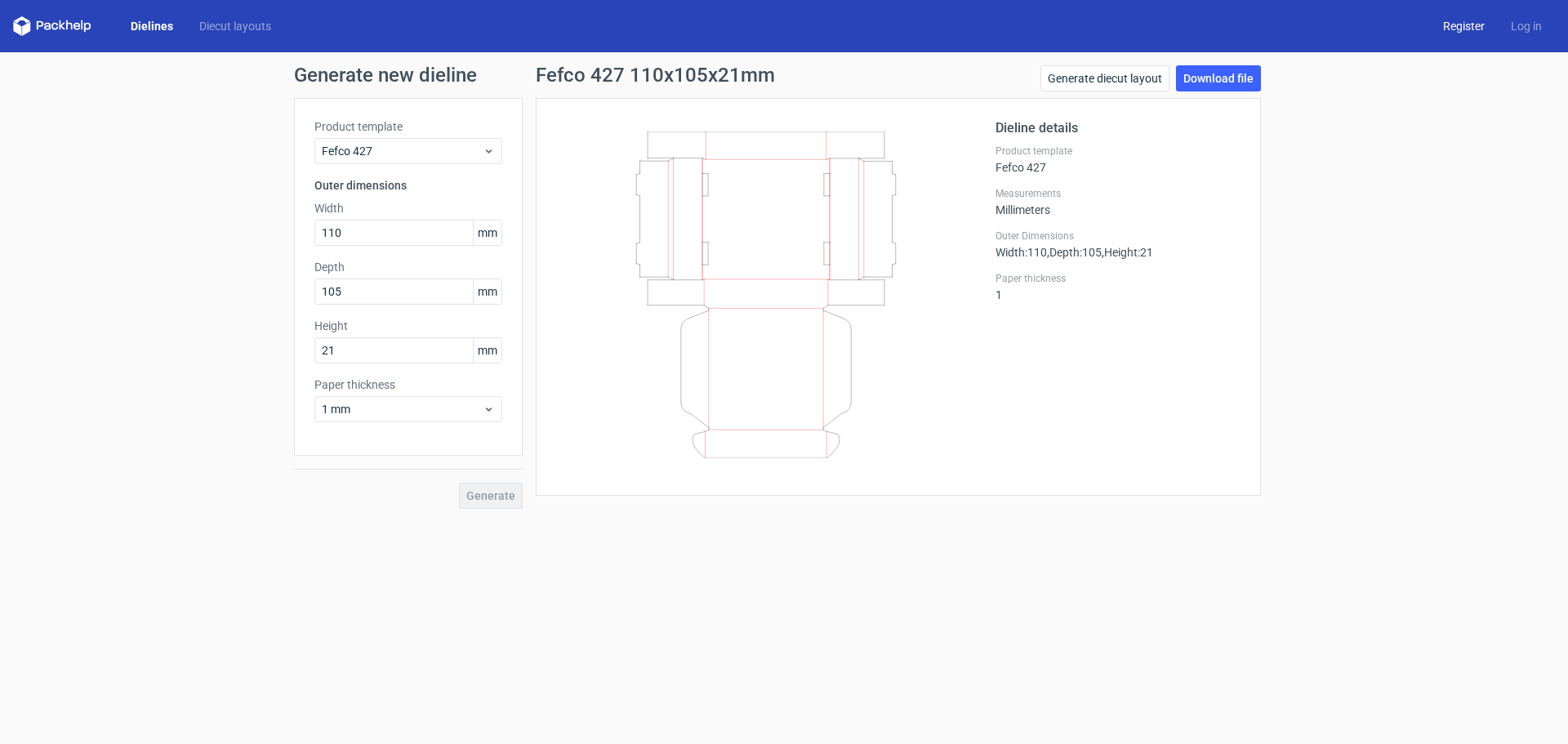
click at [1458, 24] on link "Register" at bounding box center [1463, 26] width 68 height 16
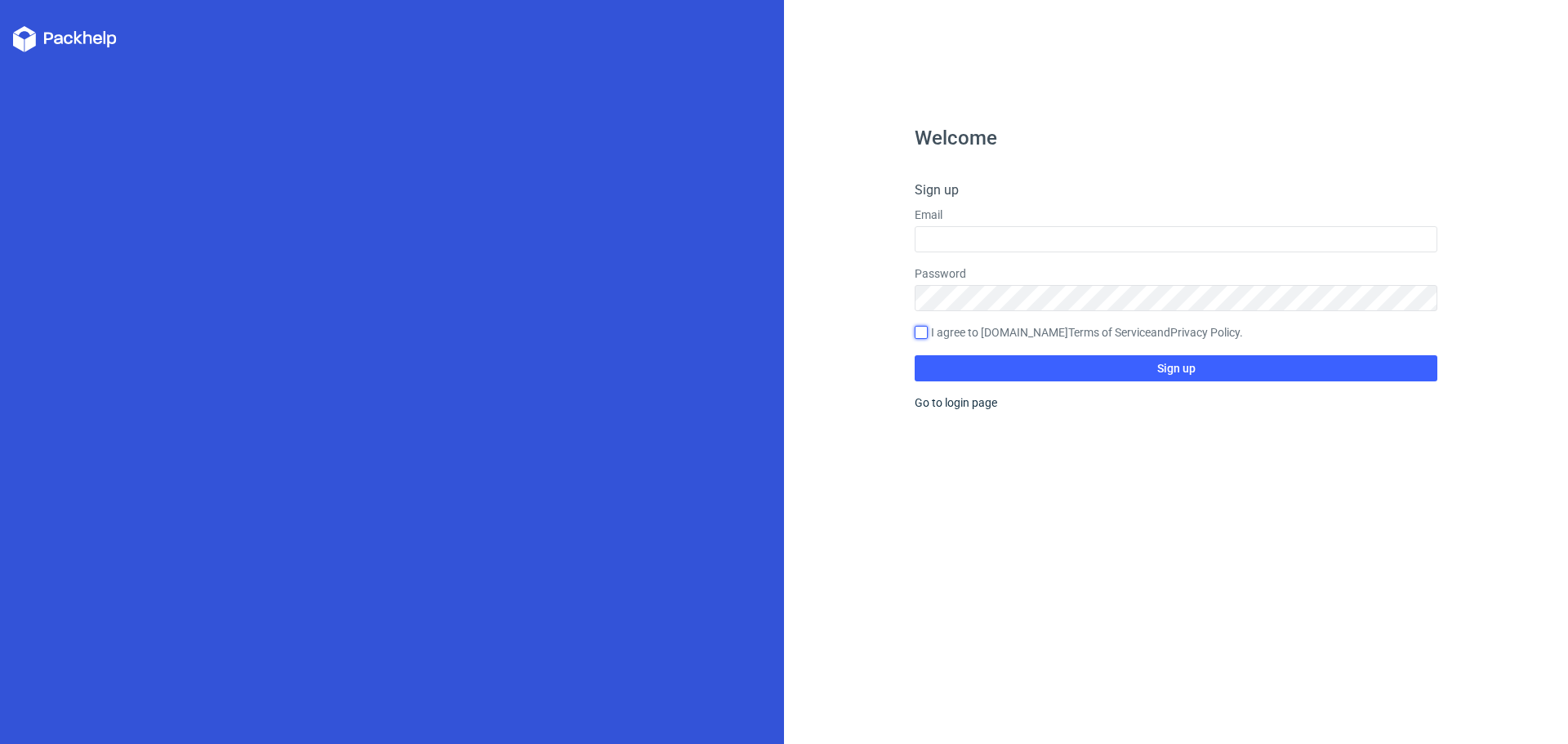
click at [922, 333] on input "I agree to Packhelp.com Terms of Service and Privacy Policy ." at bounding box center [921, 332] width 13 height 13
checkbox input "true"
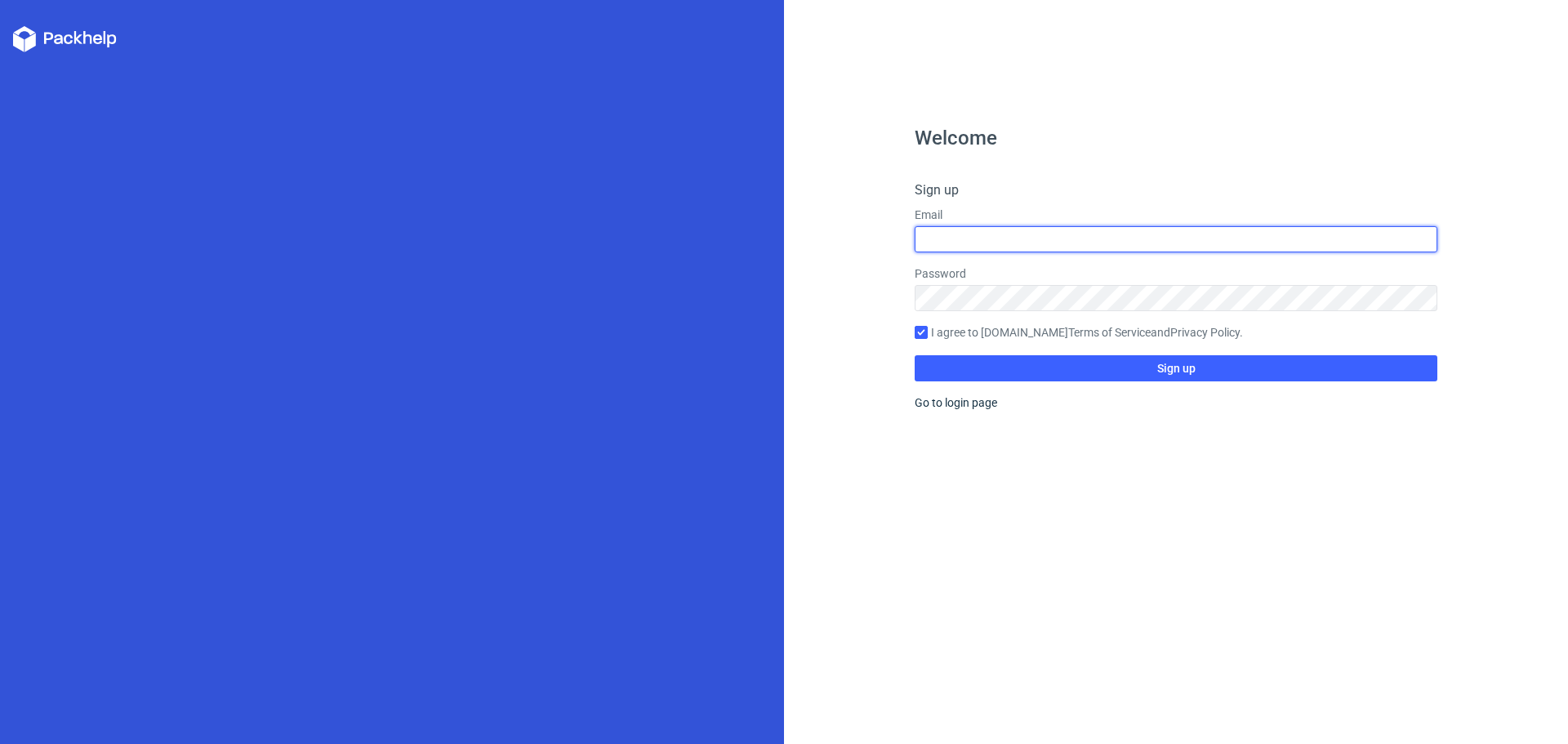
click at [1007, 234] on input "text" at bounding box center [1175, 239] width 522 height 26
type input "universalpackart@gmail.com"
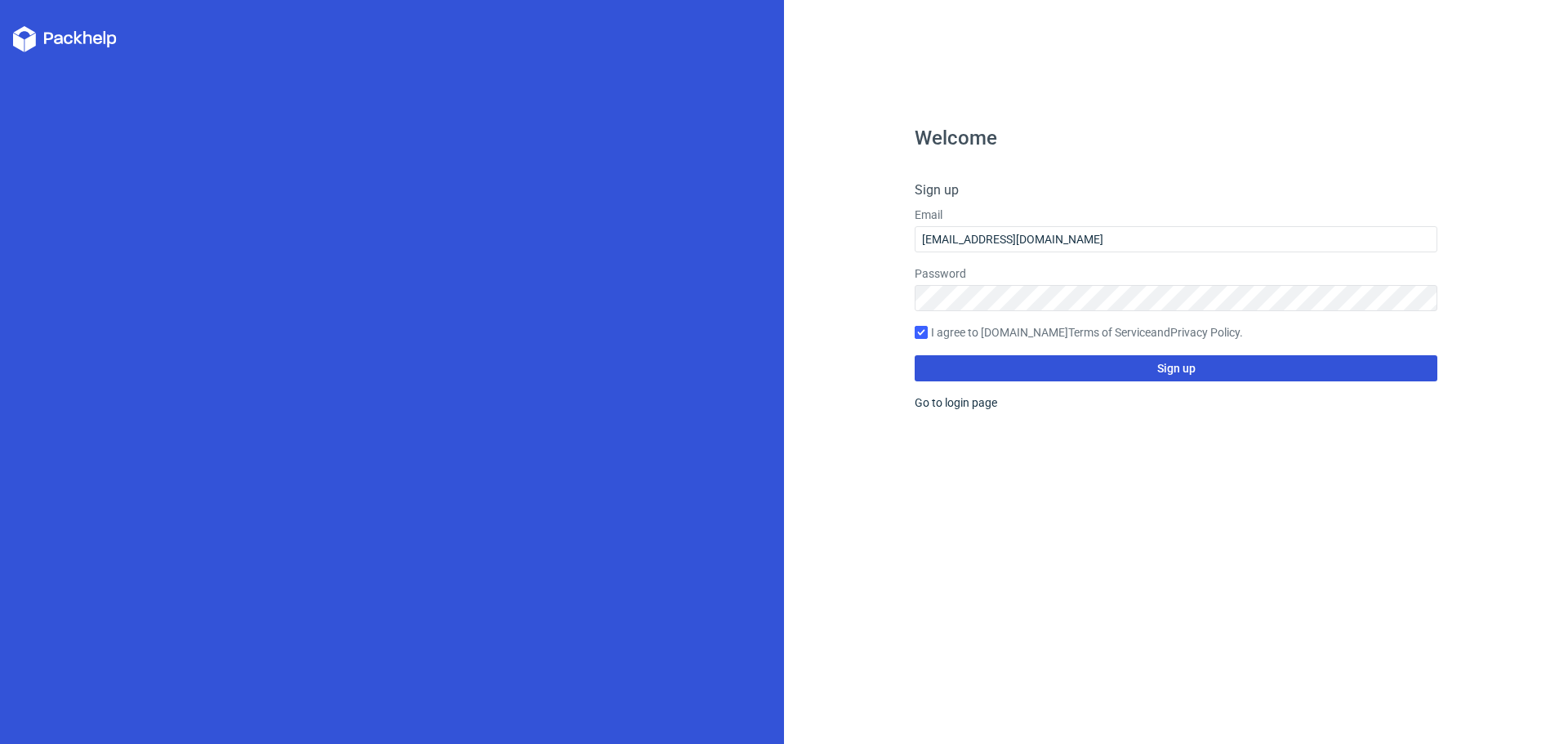
click at [1190, 364] on span "Sign up" at bounding box center [1176, 367] width 38 height 12
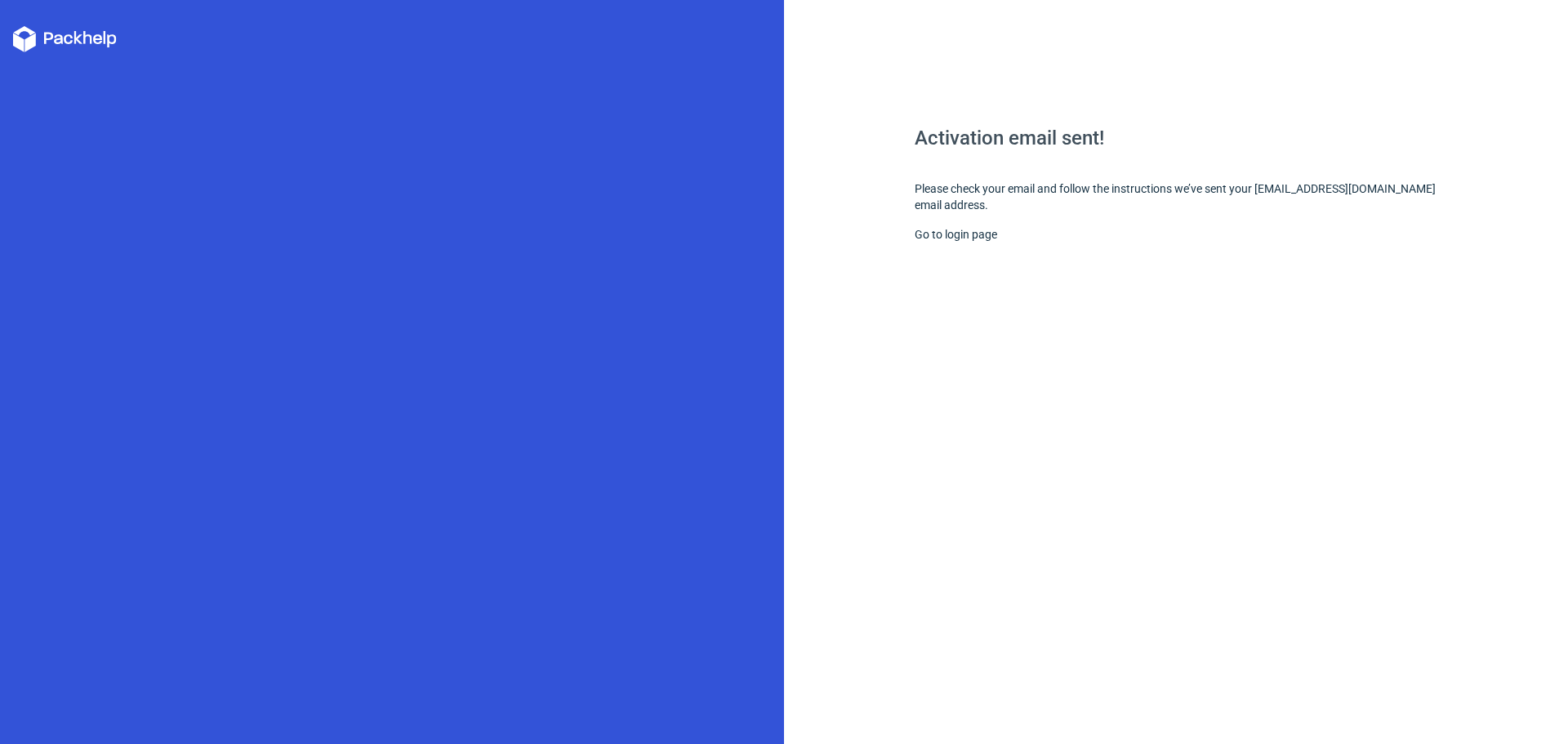
click at [73, 36] on icon at bounding box center [64, 39] width 104 height 26
click at [24, 36] on icon at bounding box center [64, 39] width 104 height 26
click at [32, 35] on icon at bounding box center [64, 39] width 104 height 26
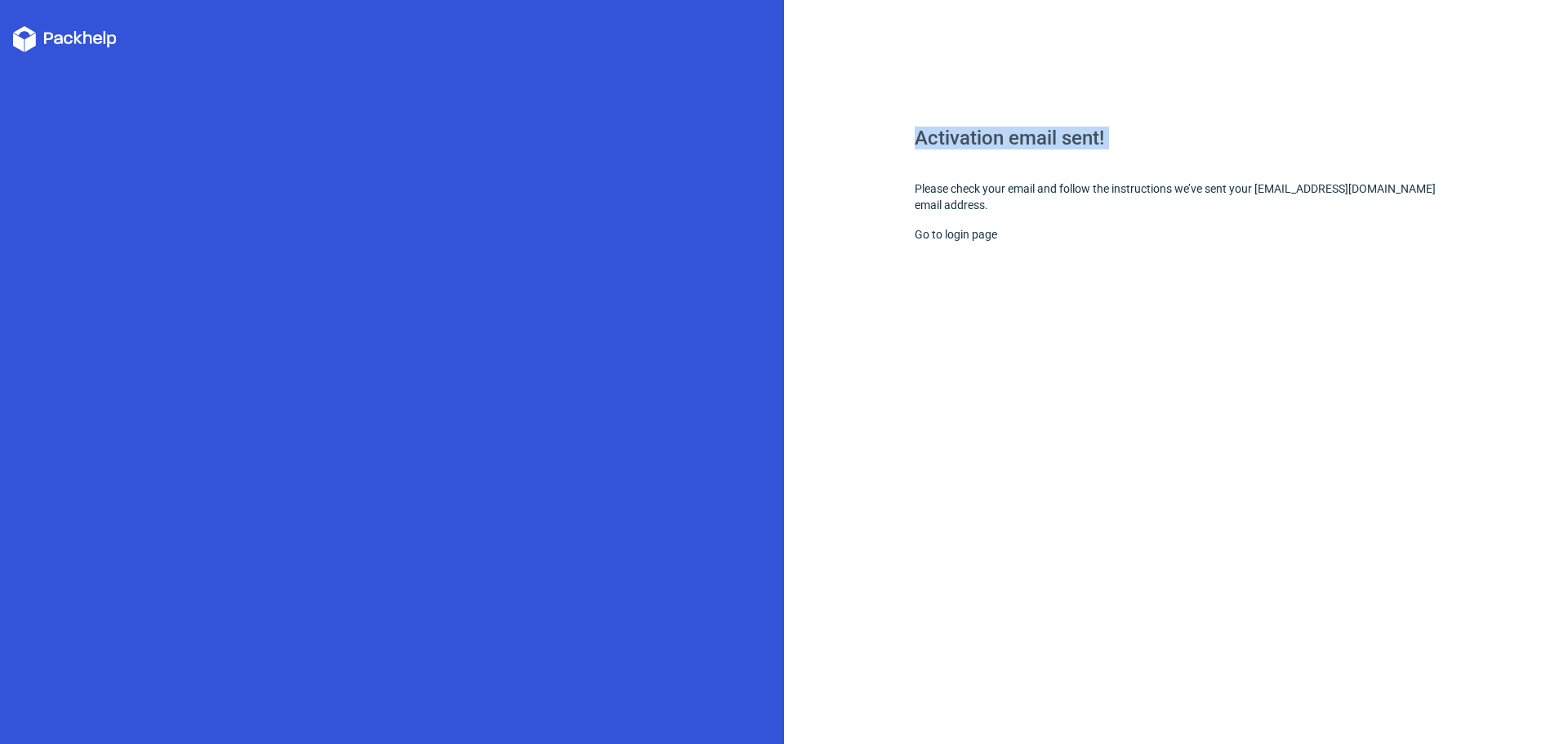
click at [1027, 120] on div "Activation email sent! Please check your email and follow the instructions we’v…" at bounding box center [1176, 372] width 784 height 744
click at [961, 231] on link "Go to login page" at bounding box center [955, 234] width 82 height 13
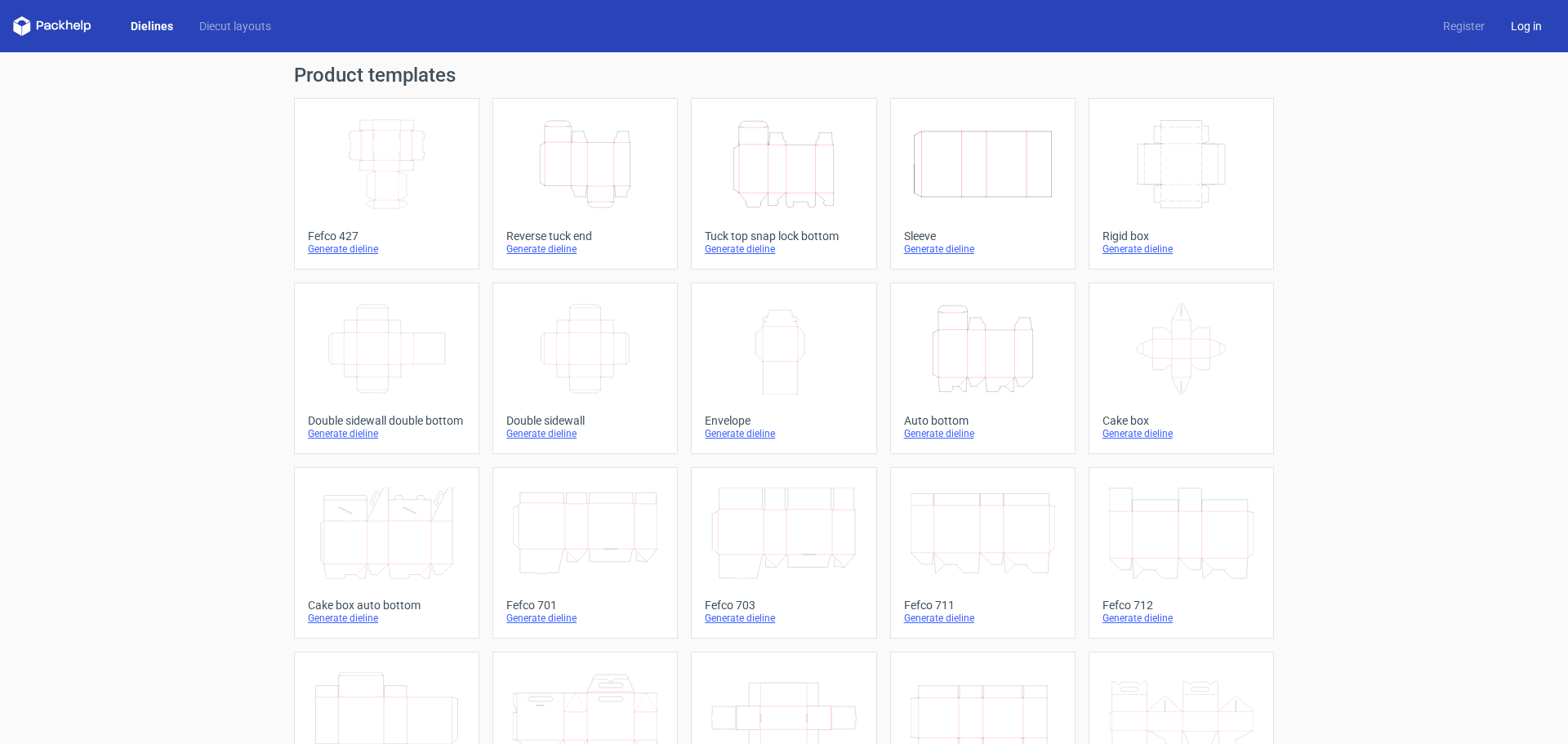
click at [1521, 24] on link "Log in" at bounding box center [1525, 26] width 57 height 16
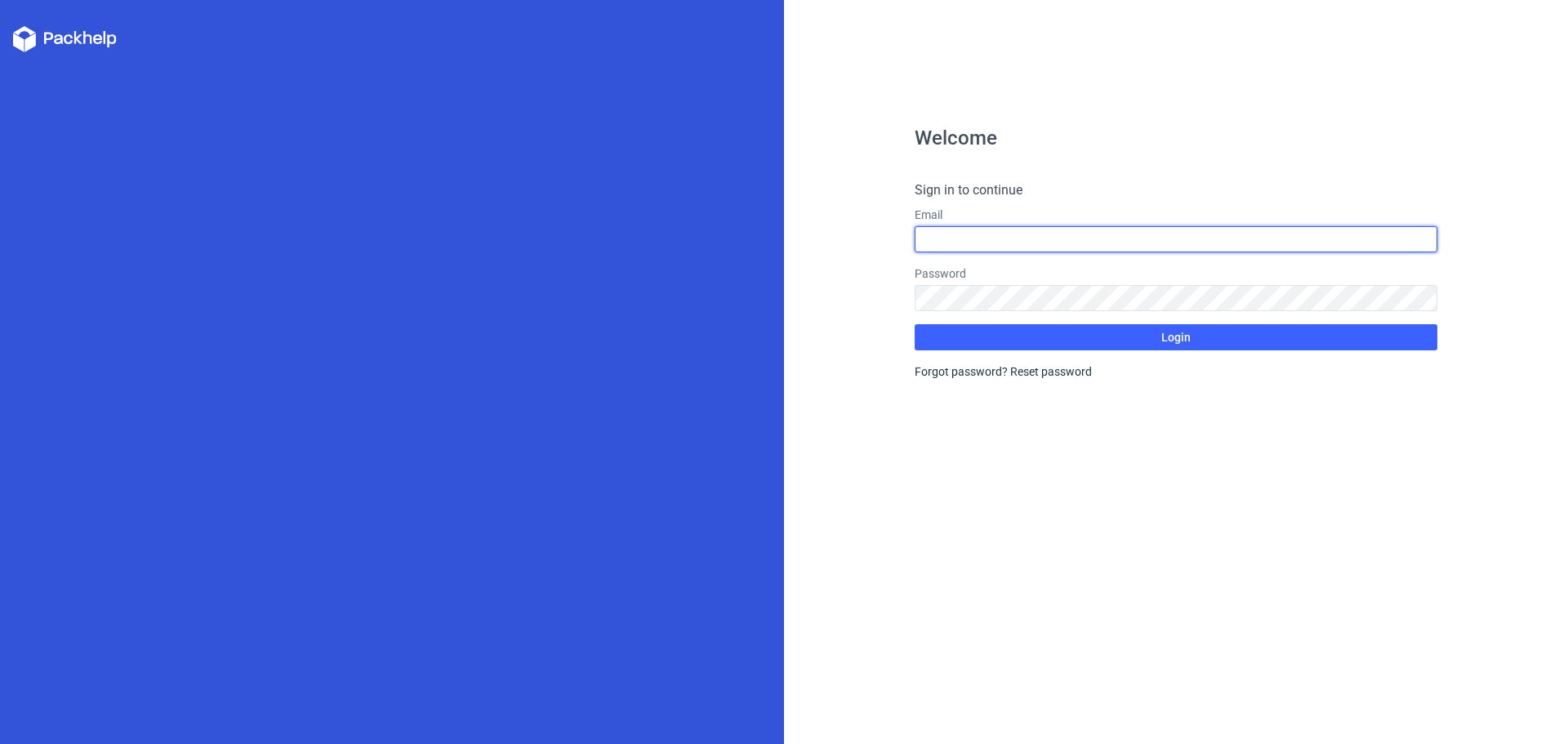
drag, startPoint x: 999, startPoint y: 229, endPoint x: 1006, endPoint y: 237, distance: 10.6
click at [999, 229] on input "text" at bounding box center [1175, 239] width 522 height 26
type input "universalpackart@gmail.com"
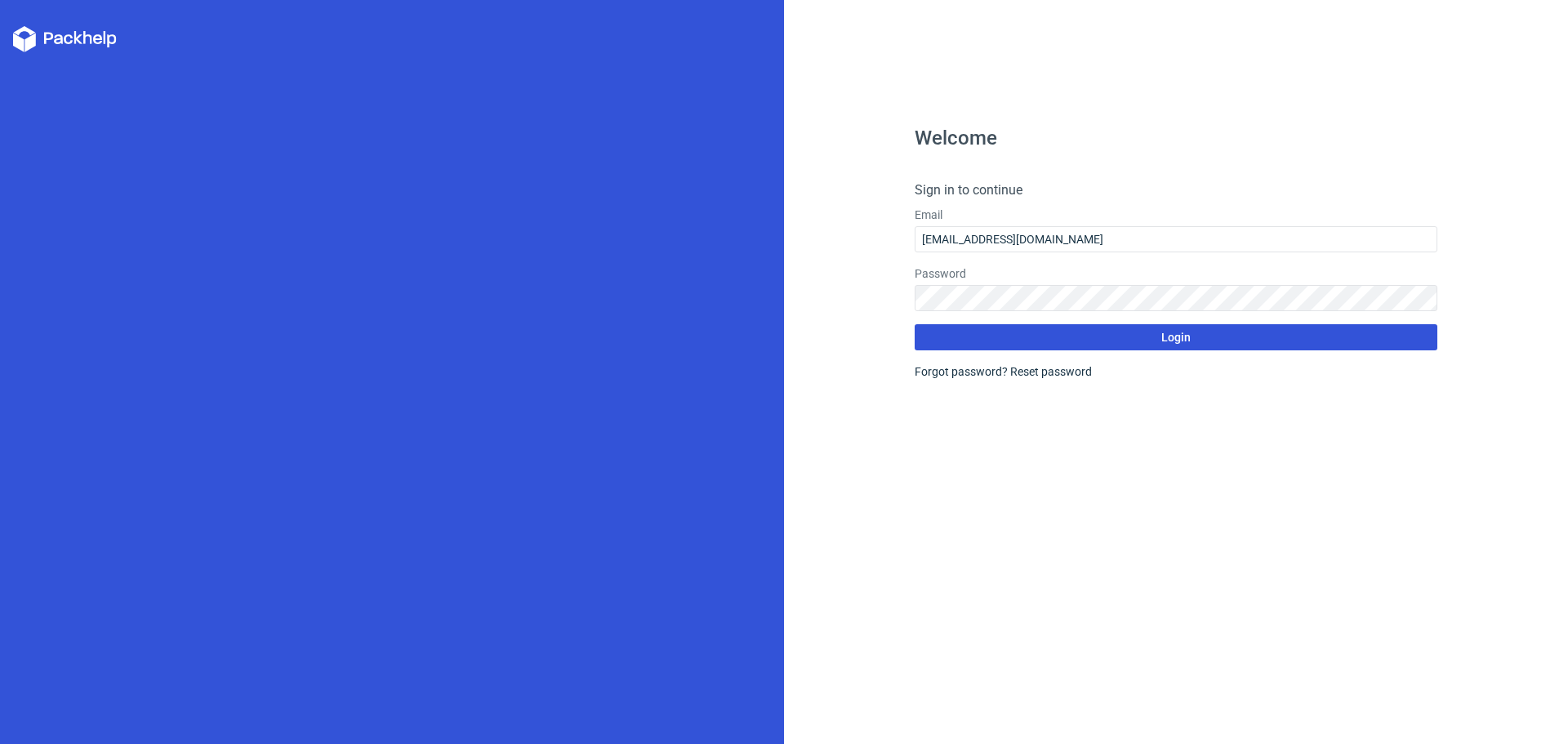
click at [1304, 340] on button "Login" at bounding box center [1175, 337] width 522 height 26
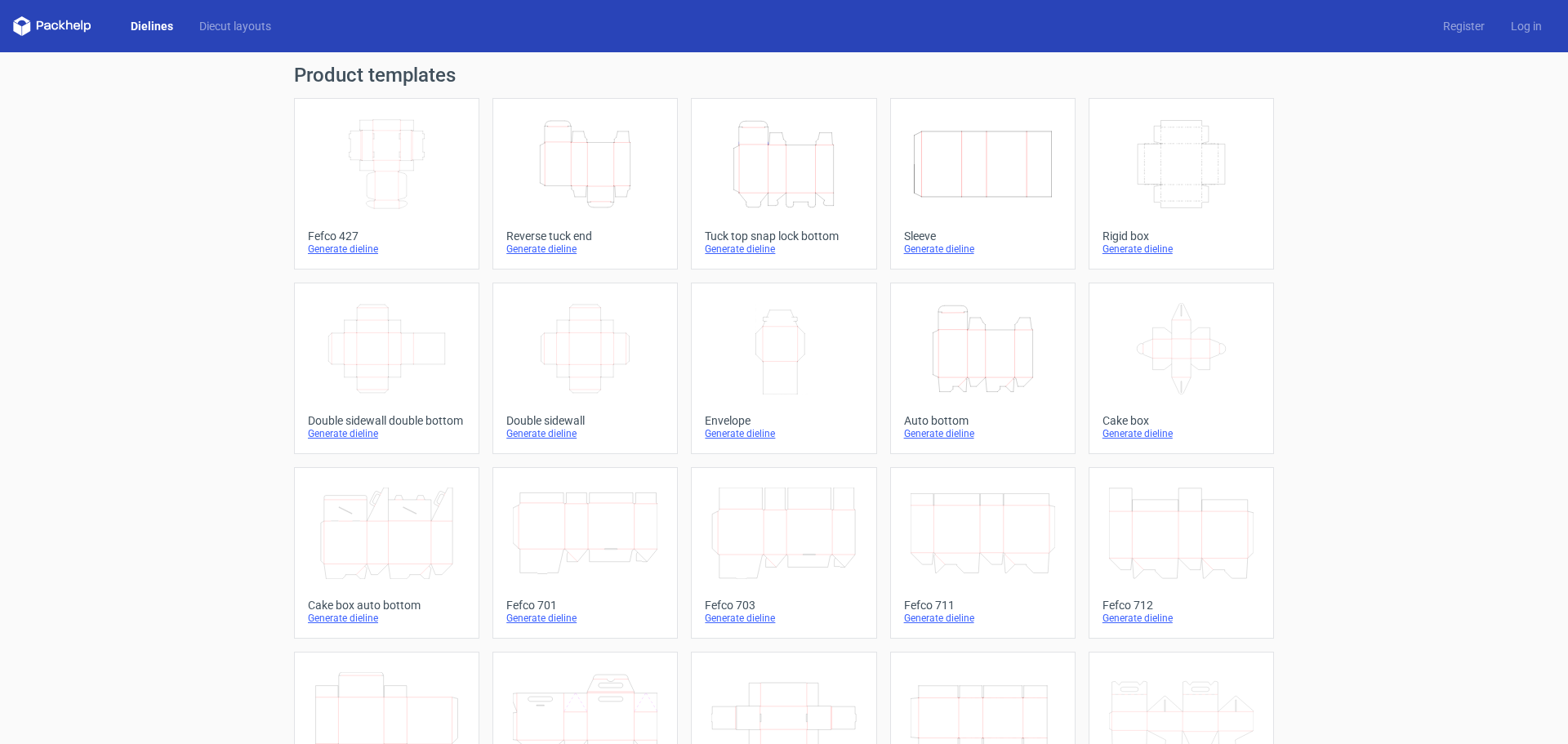
click at [412, 196] on icon "Width Depth Height" at bounding box center [387, 164] width 145 height 91
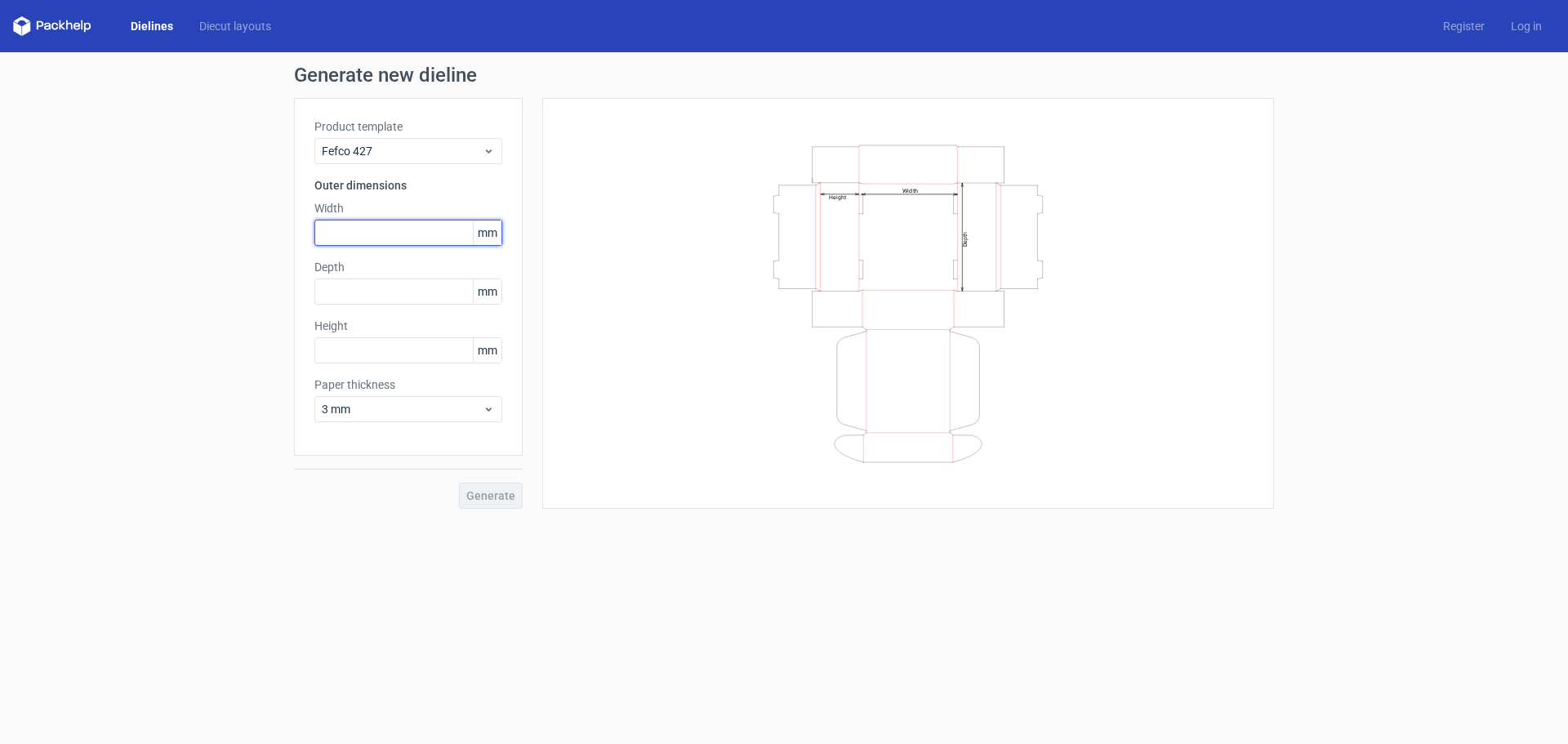
click at [368, 223] on input "text" at bounding box center [407, 233] width 187 height 26
type input "65"
type input "6"
type input "75"
drag, startPoint x: 345, startPoint y: 230, endPoint x: 287, endPoint y: 240, distance: 58.9
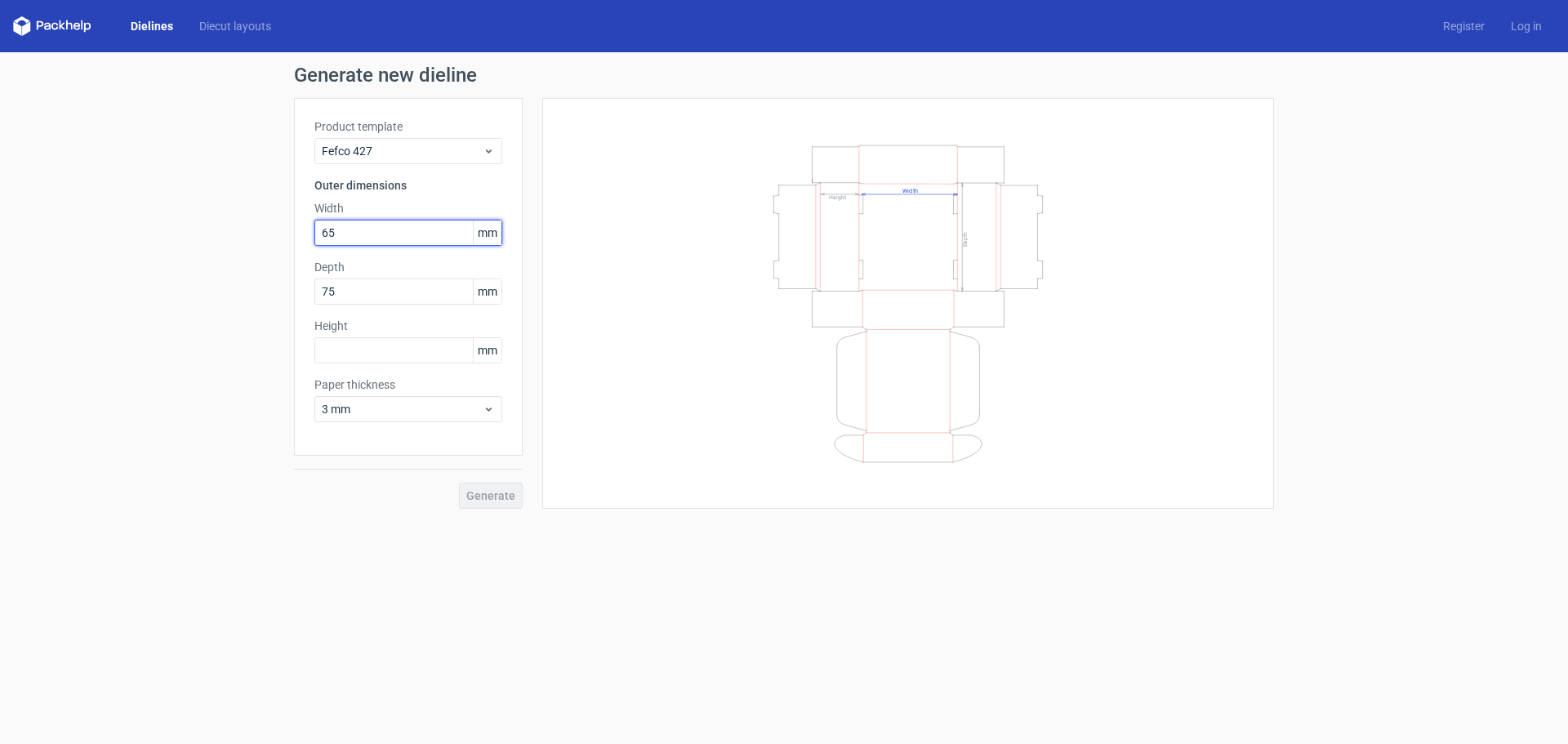
click at [295, 243] on div "Product template Fefco 427 Outer dimensions Width 65 mm Depth 75 mm Height mm P…" at bounding box center [408, 276] width 229 height 358
type input "75"
type input "65"
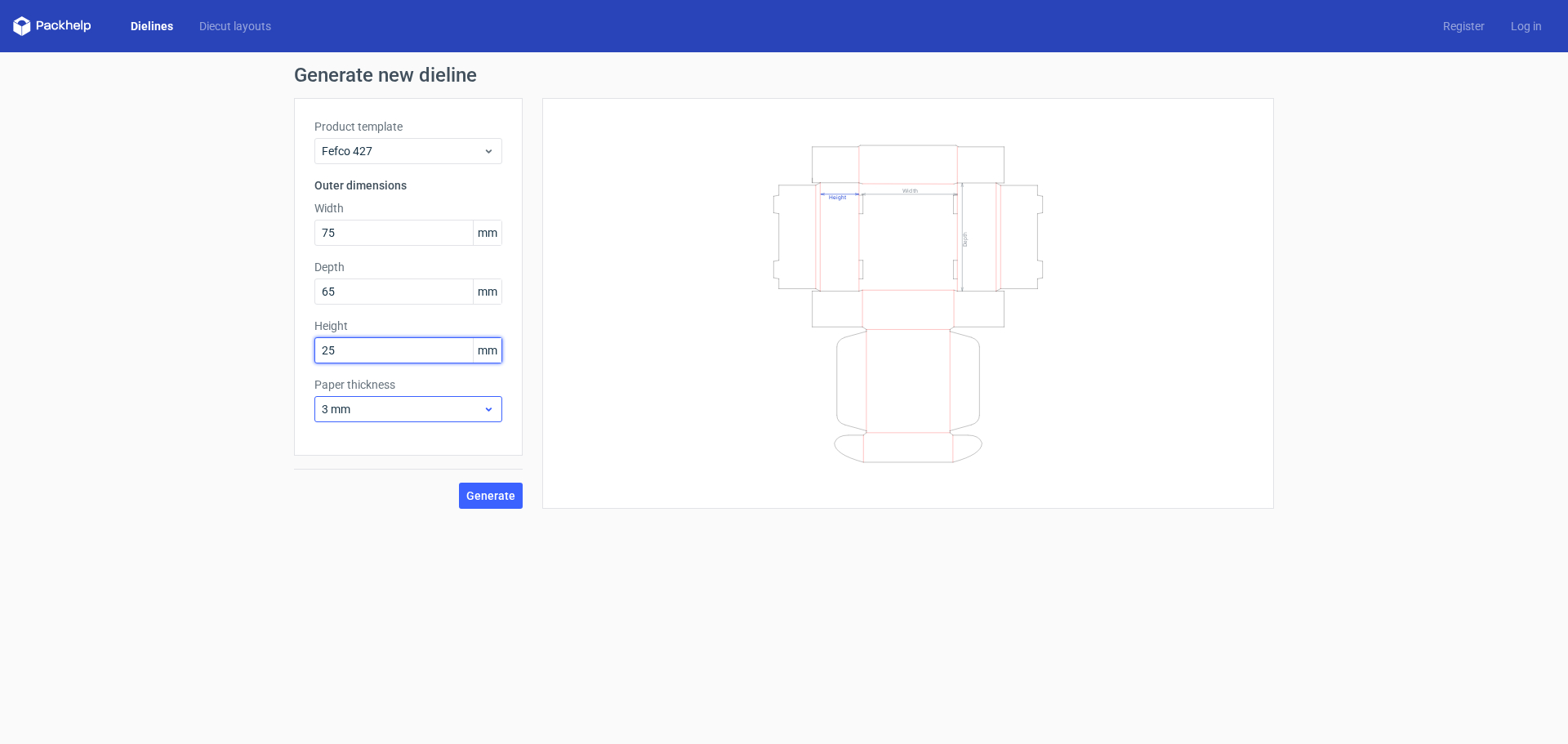
type input "25"
click at [338, 415] on span "3 mm" at bounding box center [402, 409] width 161 height 16
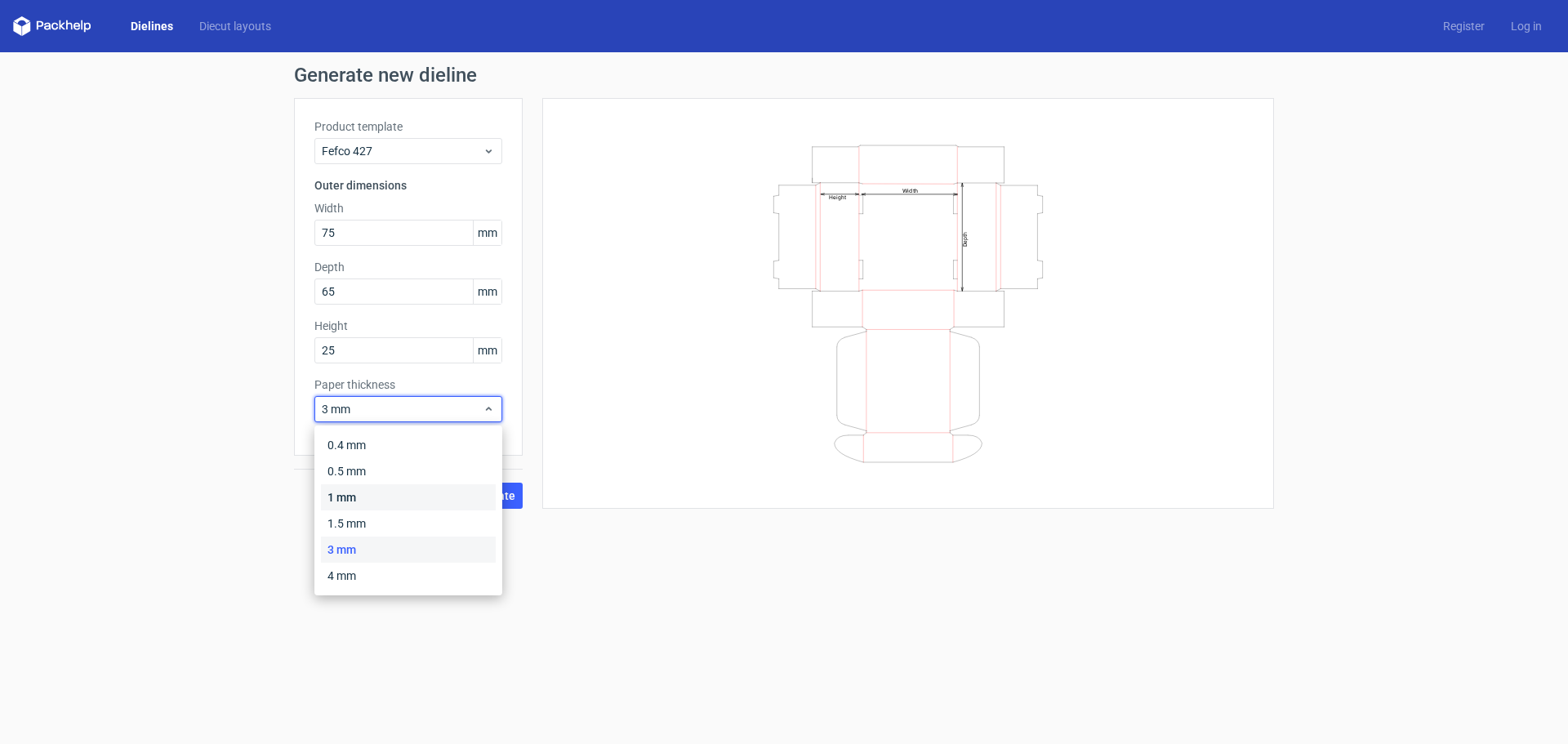
click at [375, 497] on div "1 mm" at bounding box center [407, 497] width 175 height 26
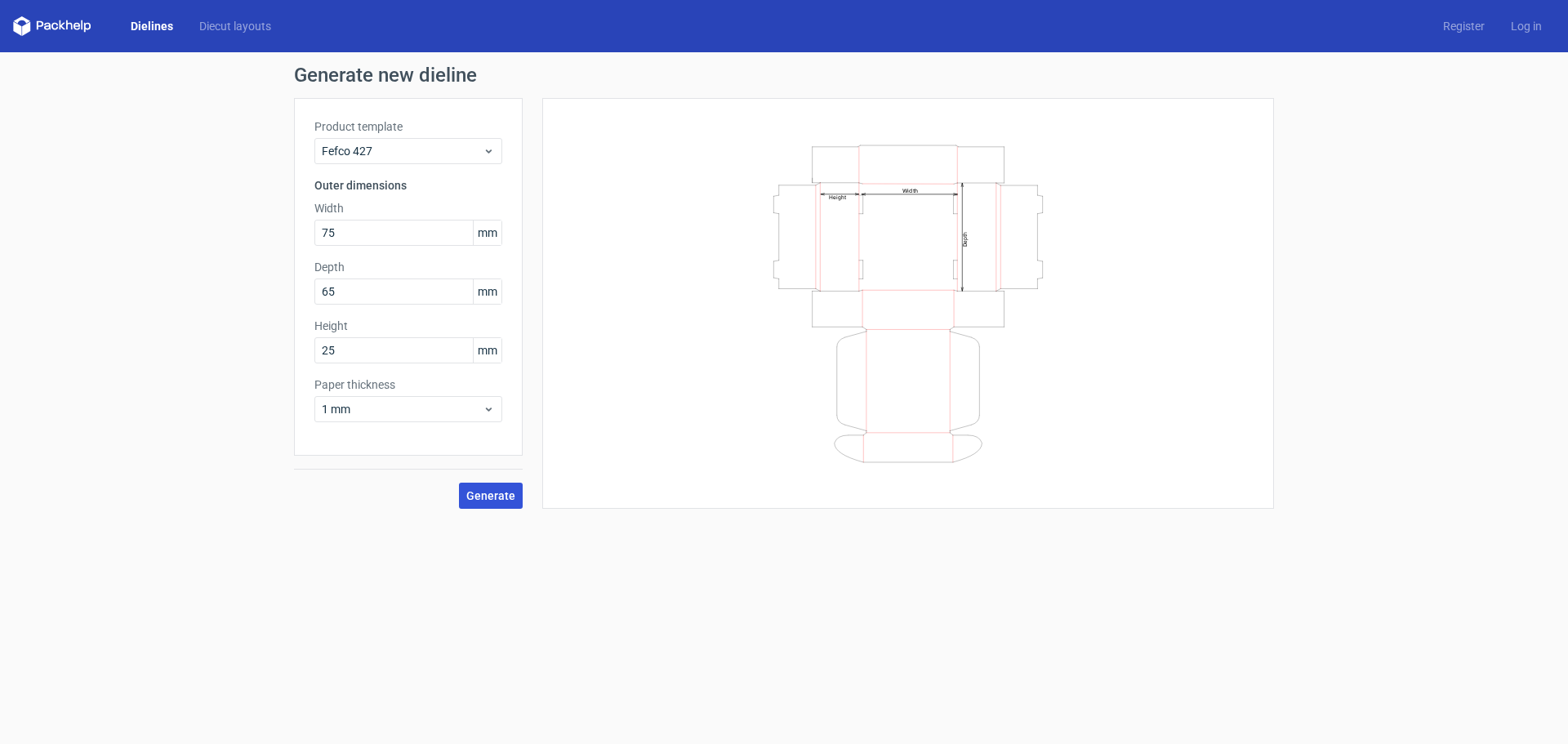
click at [490, 495] on span "Generate" at bounding box center [491, 495] width 49 height 12
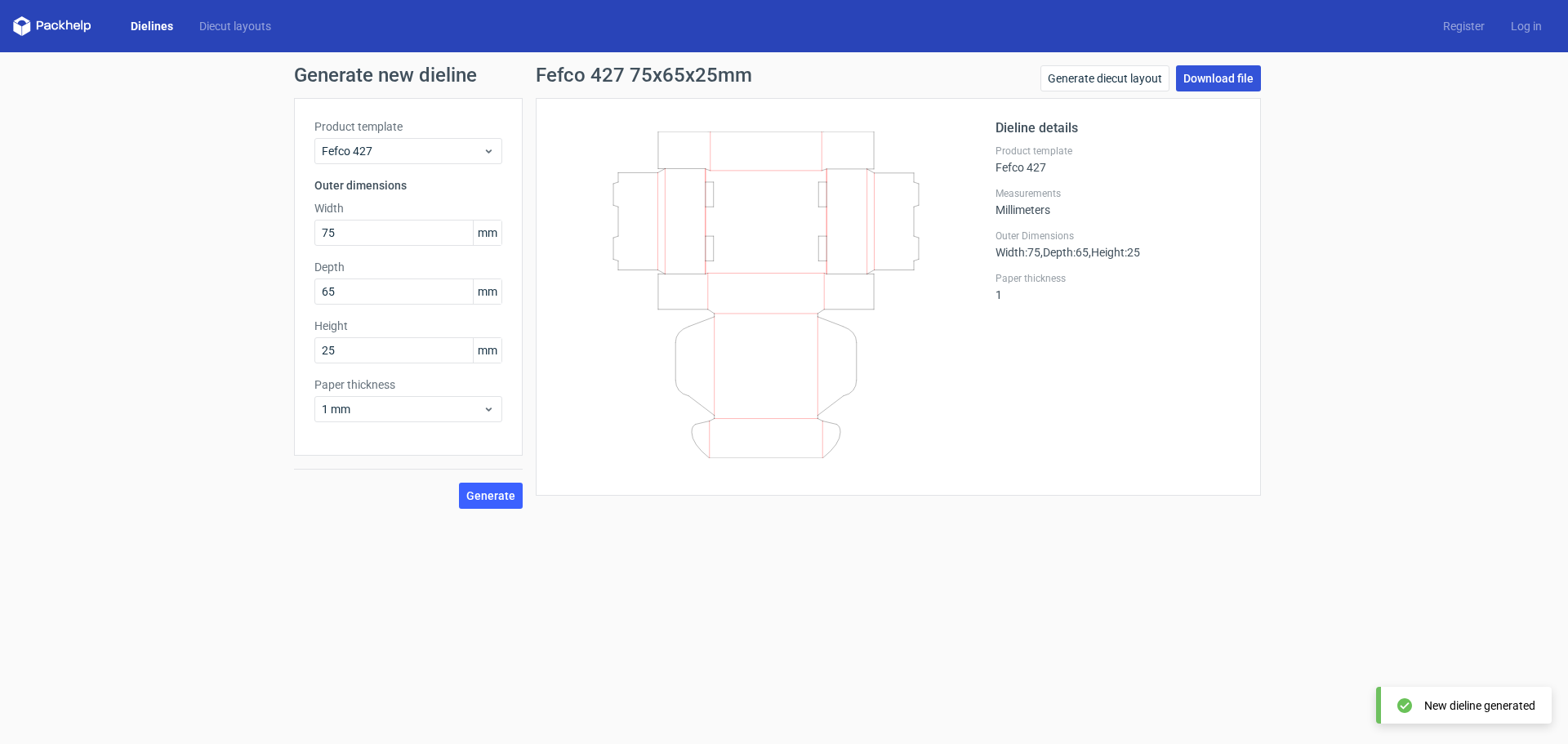
click at [1210, 72] on link "Download file" at bounding box center [1219, 78] width 85 height 26
